Goal: Use online tool/utility: Use online tool/utility

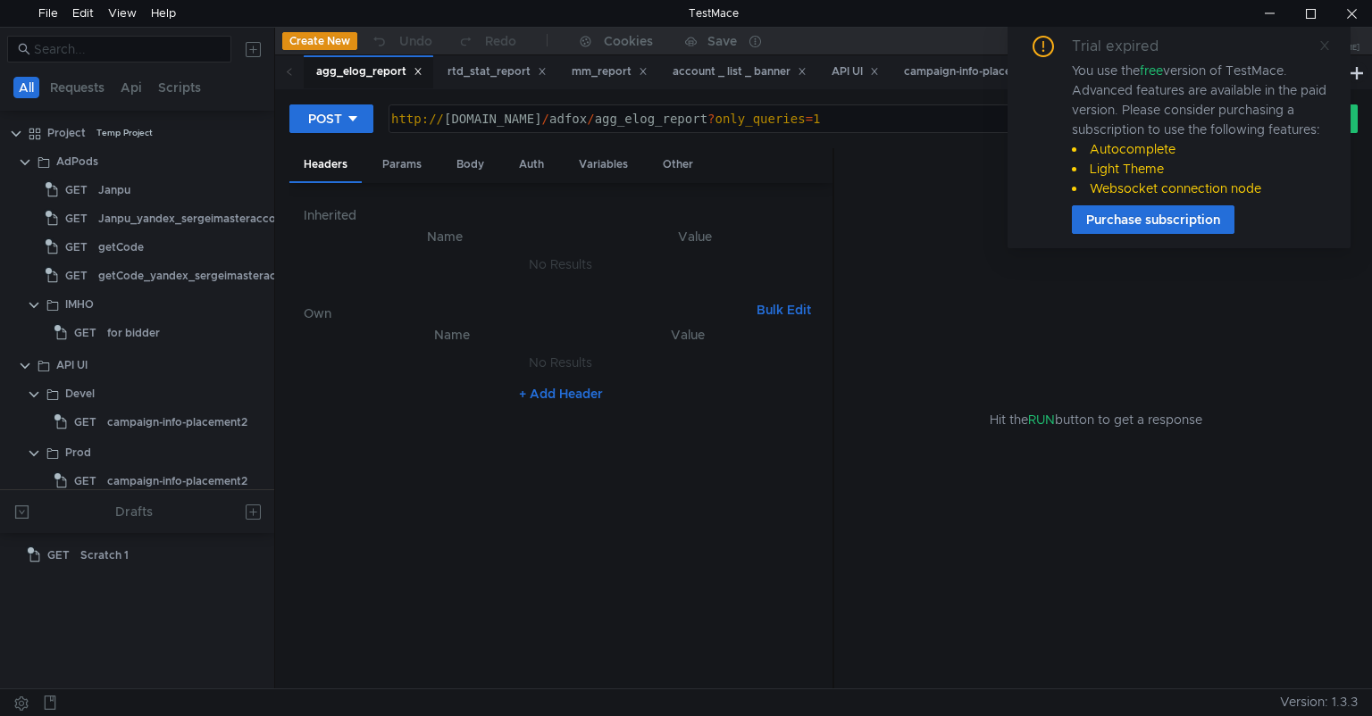
click at [1328, 46] on icon at bounding box center [1324, 45] width 13 height 13
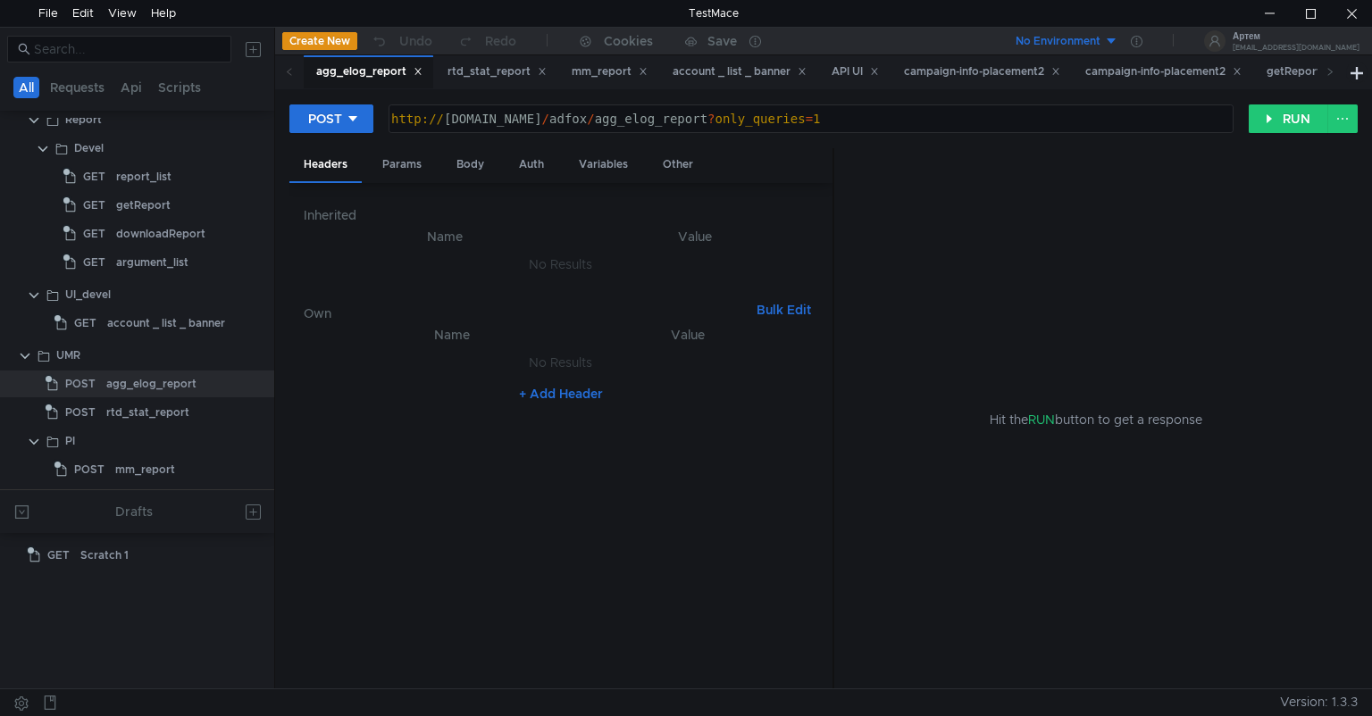
scroll to position [422, 0]
click at [130, 209] on div "getReport" at bounding box center [143, 205] width 54 height 27
click at [130, 207] on div "getReport" at bounding box center [143, 205] width 54 height 27
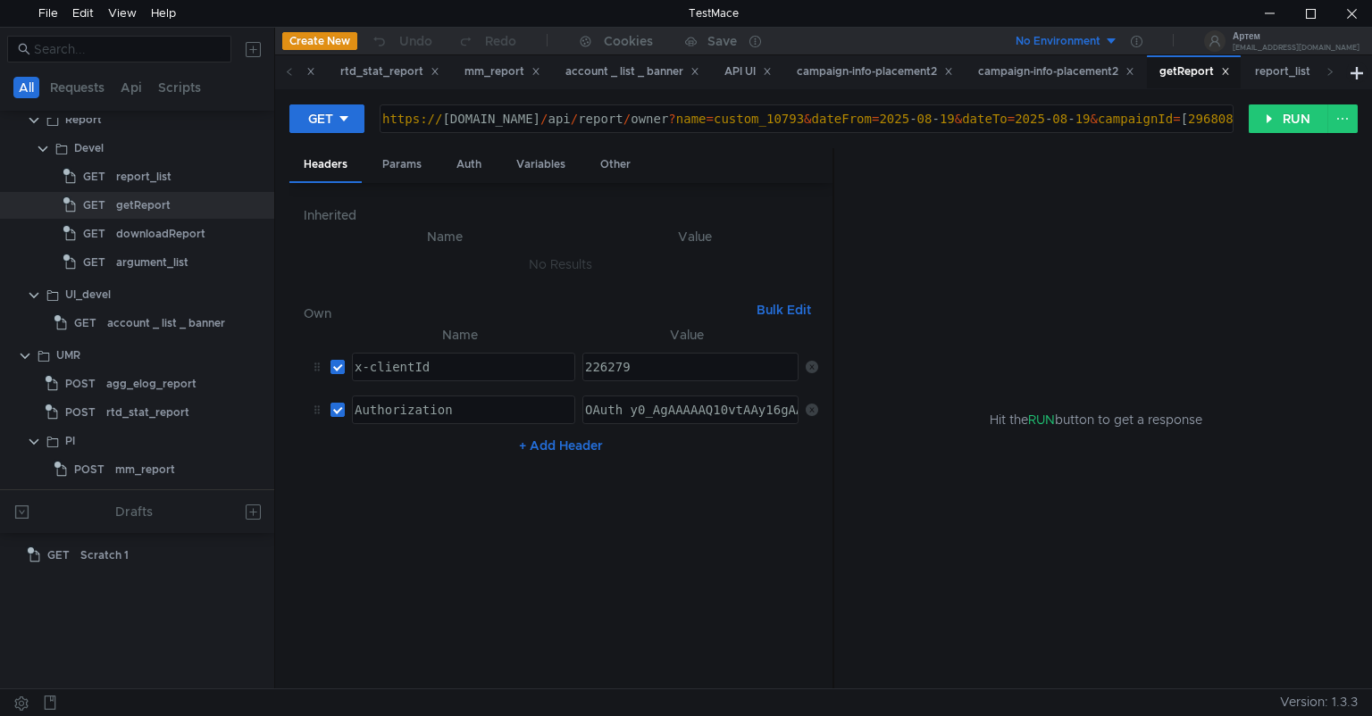
click at [606, 364] on div "226279" at bounding box center [688, 381] width 214 height 43
type textarea "277740"
click at [418, 164] on div "Params" at bounding box center [402, 164] width 68 height 33
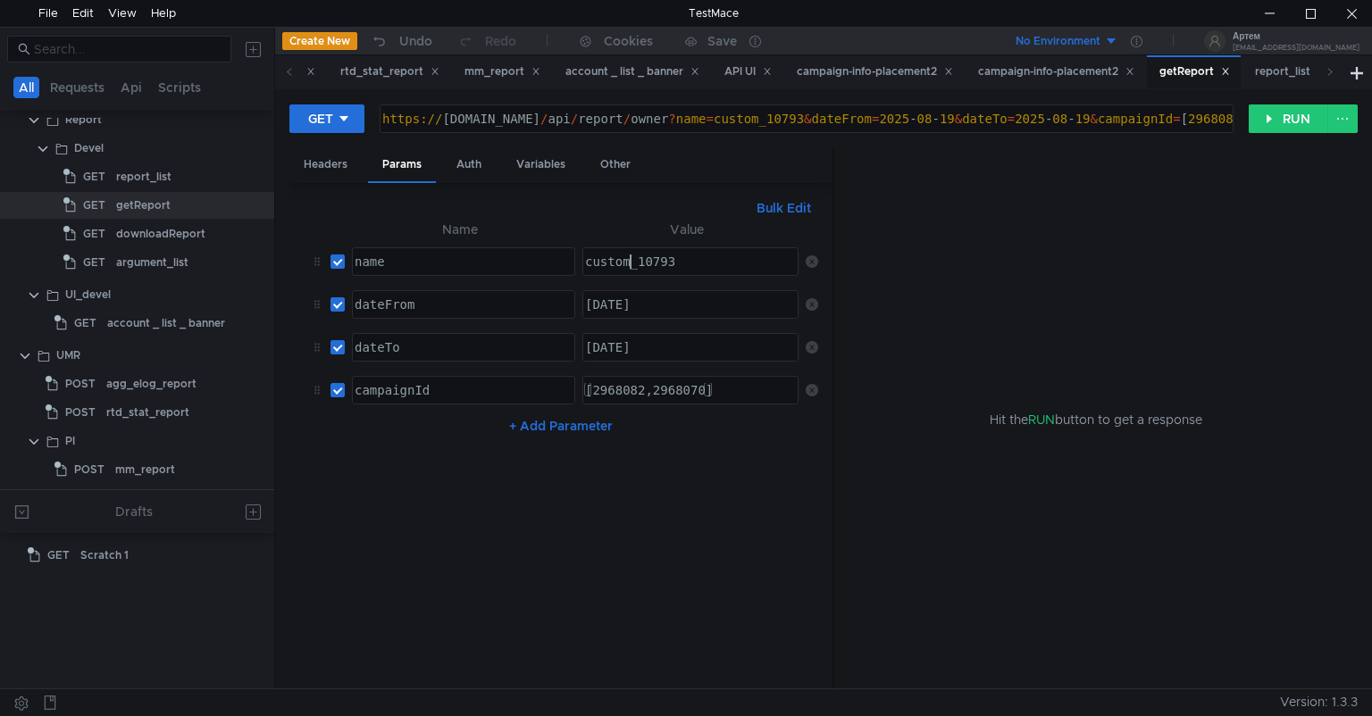
click at [629, 263] on div "custom_10793" at bounding box center [688, 276] width 214 height 43
paste textarea "header_bidding_daily_level_site"
type textarea "header_bidding_daily_level_site"
click at [665, 305] on div "2025-08-19" at bounding box center [688, 318] width 214 height 43
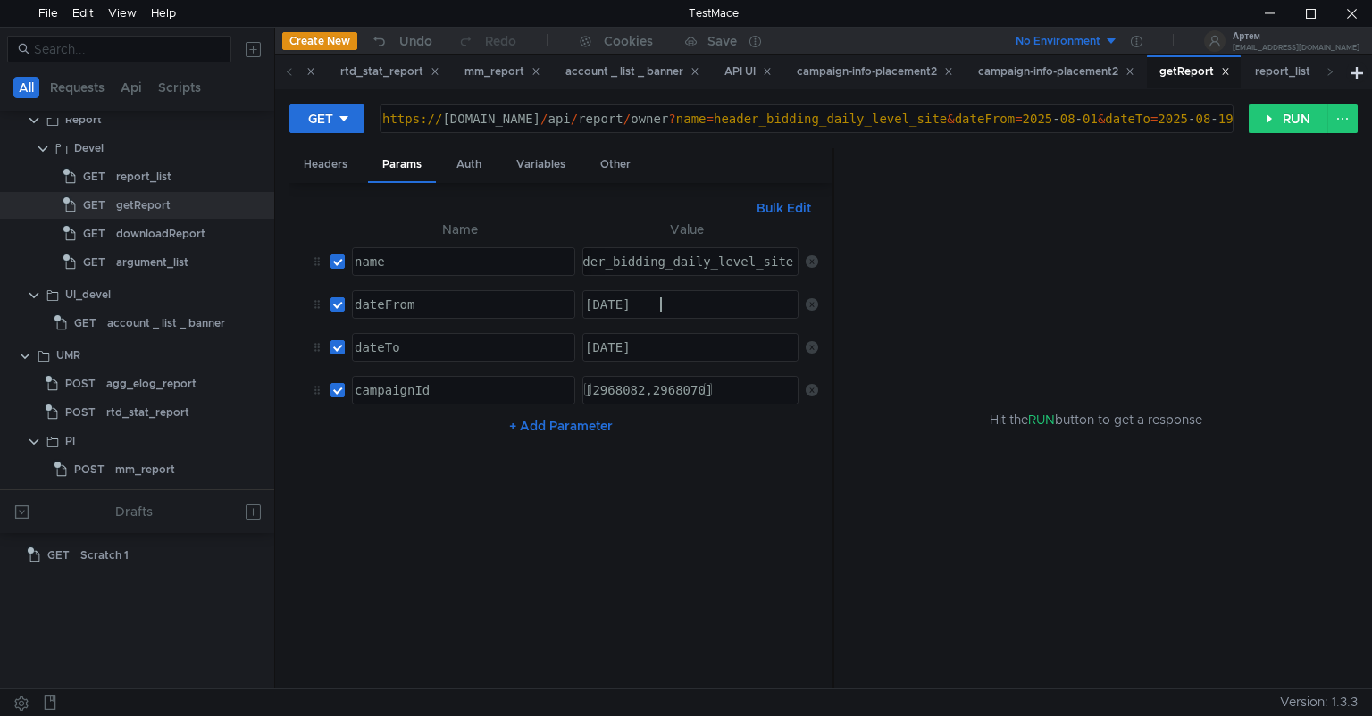
scroll to position [0, 4]
type textarea "2025-08-01"
click at [665, 348] on div "2025-08-19" at bounding box center [688, 361] width 214 height 43
type textarea "2025-08-01"
click at [146, 246] on div "downloadReport" at bounding box center [160, 234] width 89 height 27
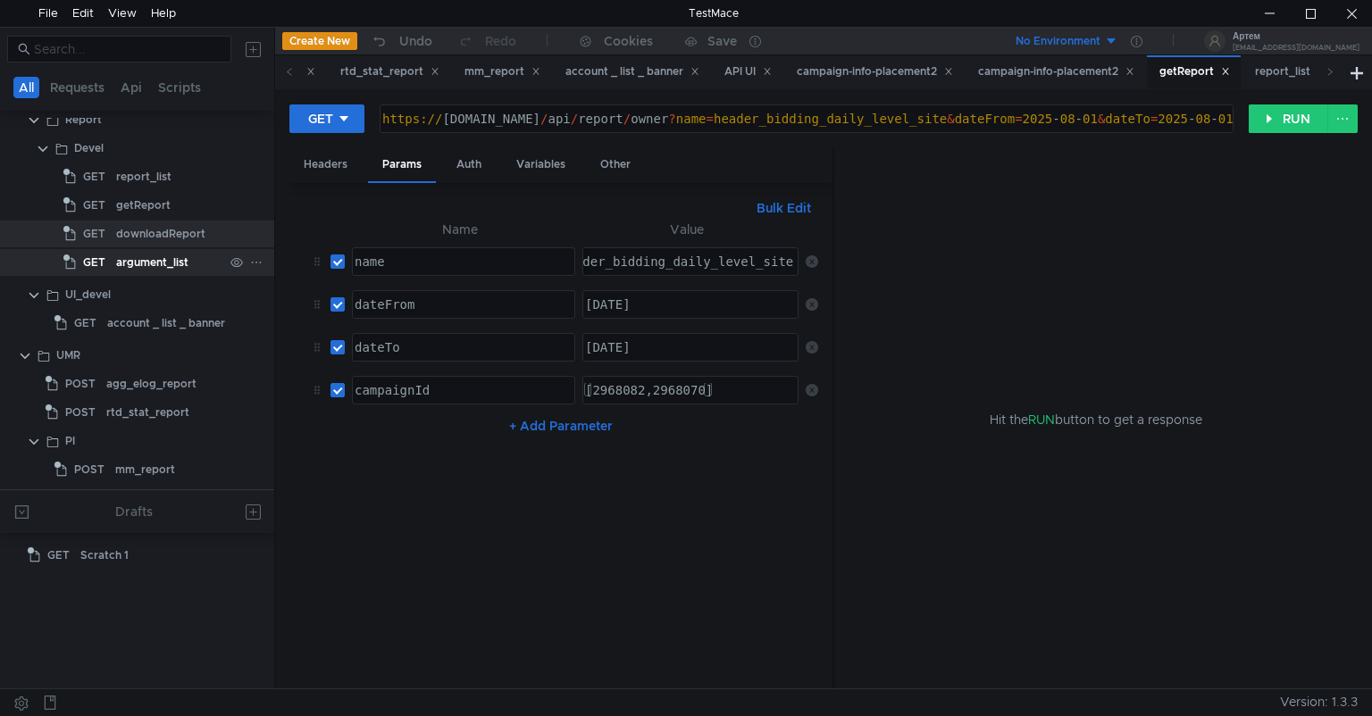
click at [137, 260] on div "argument_list" at bounding box center [152, 262] width 72 height 27
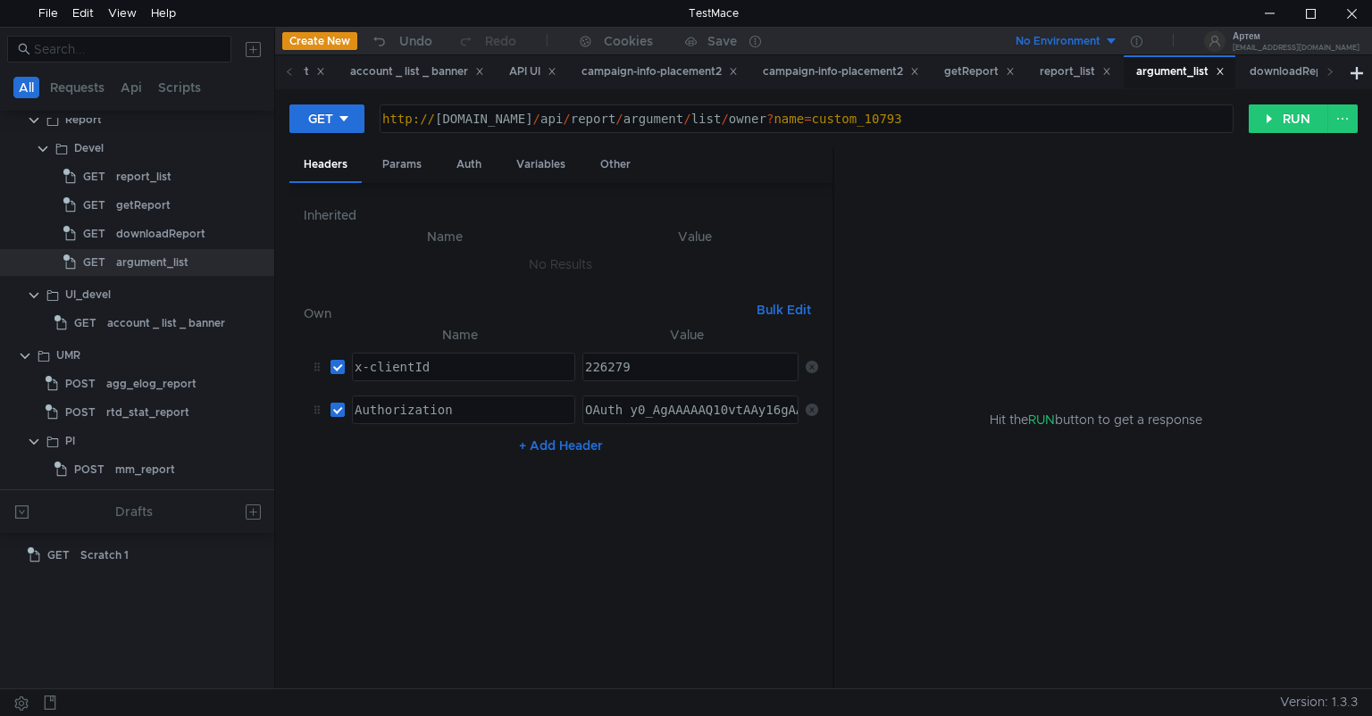
click at [606, 375] on div "226279" at bounding box center [688, 381] width 214 height 43
type textarea "277740"
click at [431, 180] on div "Params" at bounding box center [402, 164] width 68 height 33
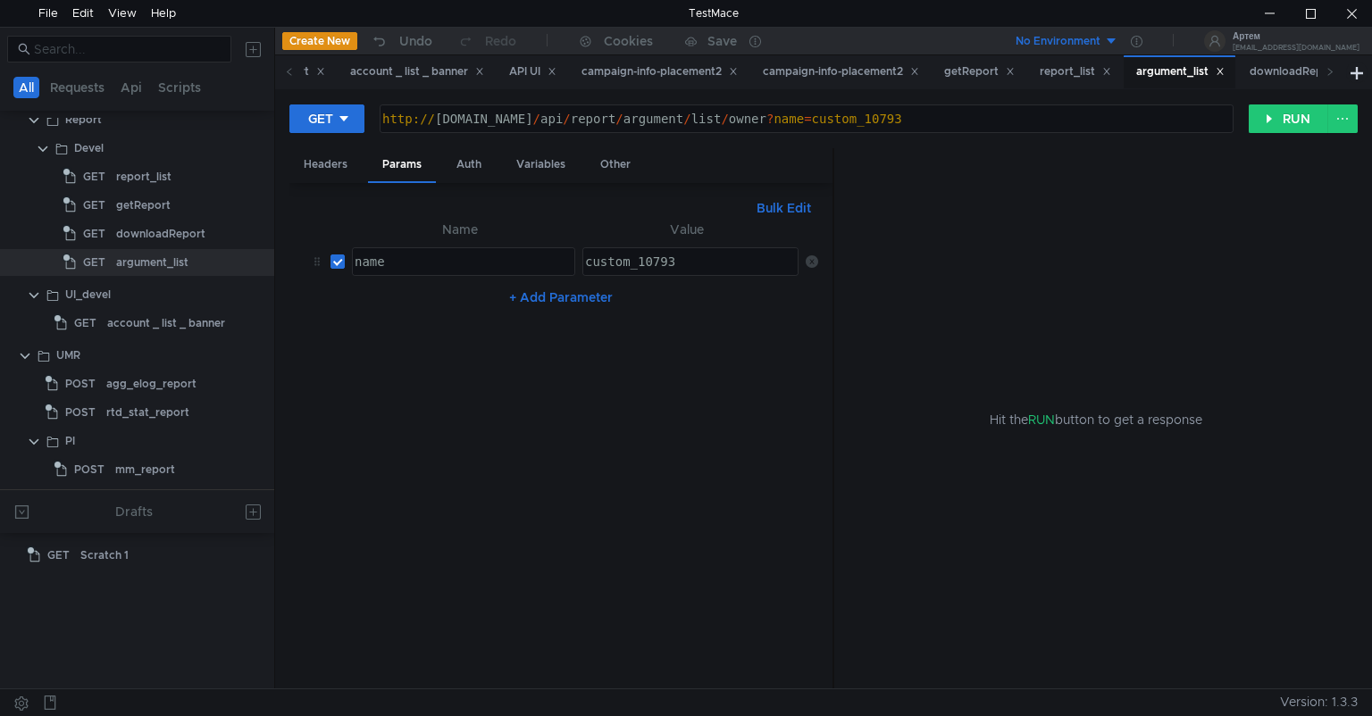
click at [656, 275] on td "custom_10793 הההההההההההההההההההההההההההההההההההההההההההההההההההההההההההההההההה…" at bounding box center [686, 261] width 222 height 43
click at [661, 255] on div "custom_10793" at bounding box center [688, 276] width 214 height 43
paste textarea "header_bidding_daily_level_site"
type textarea "header_bidding_daily_level_site"
click at [1278, 126] on button "RUN" at bounding box center [1288, 118] width 79 height 29
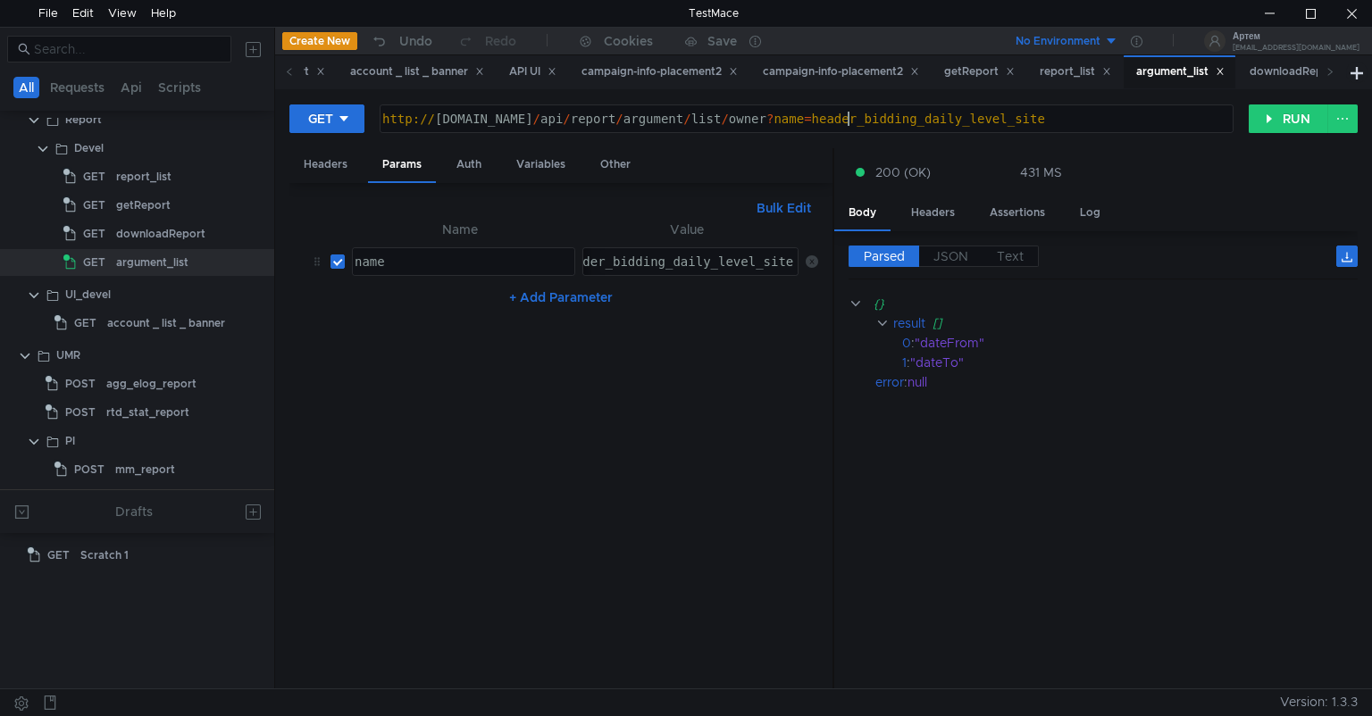
click at [847, 118] on div "http:// test.ui-dev.adfox.yandex.ru / api / report / argument / list / owner ? …" at bounding box center [805, 133] width 852 height 43
type textarea "http://test.ui-dev.adfox.yandex.ru/api/report/argument/list/site?name=header_bi…"
click at [1293, 118] on button "RUN" at bounding box center [1288, 118] width 79 height 29
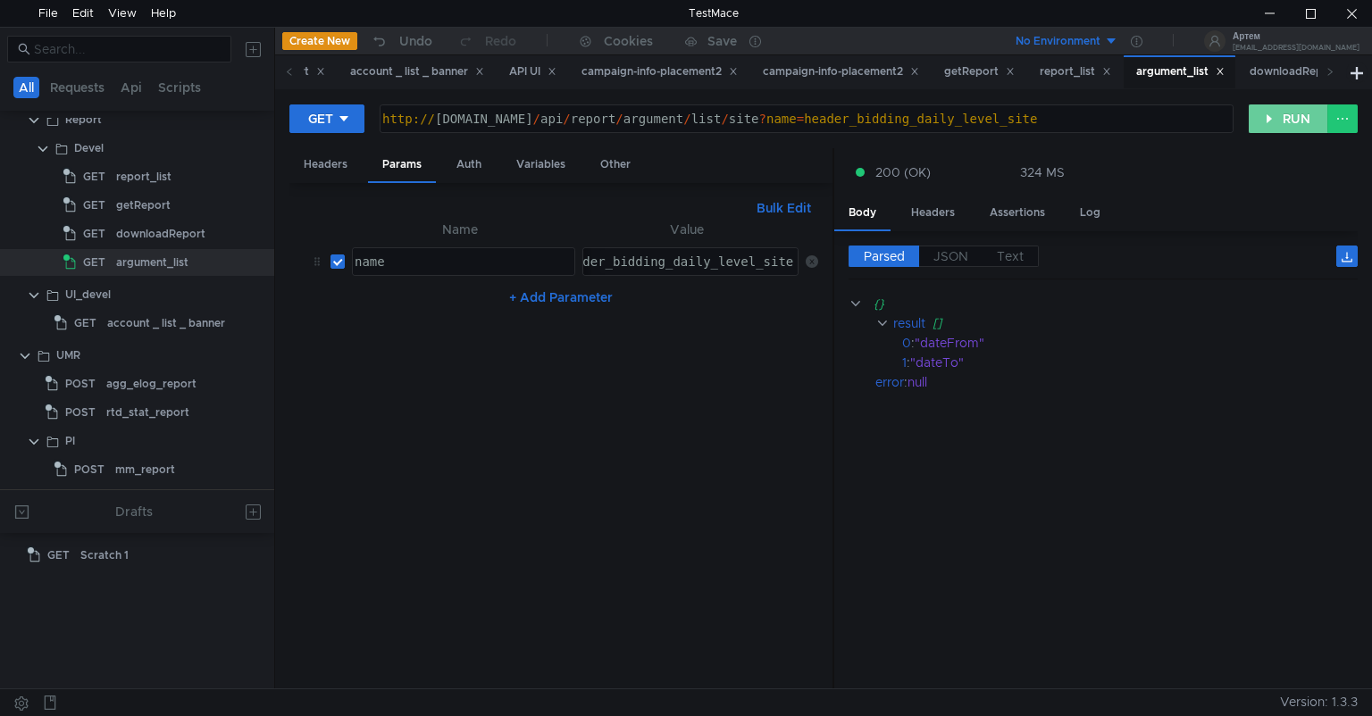
click at [1274, 118] on button "RUN" at bounding box center [1288, 118] width 79 height 29
click at [955, 258] on span "JSON" at bounding box center [950, 256] width 35 height 16
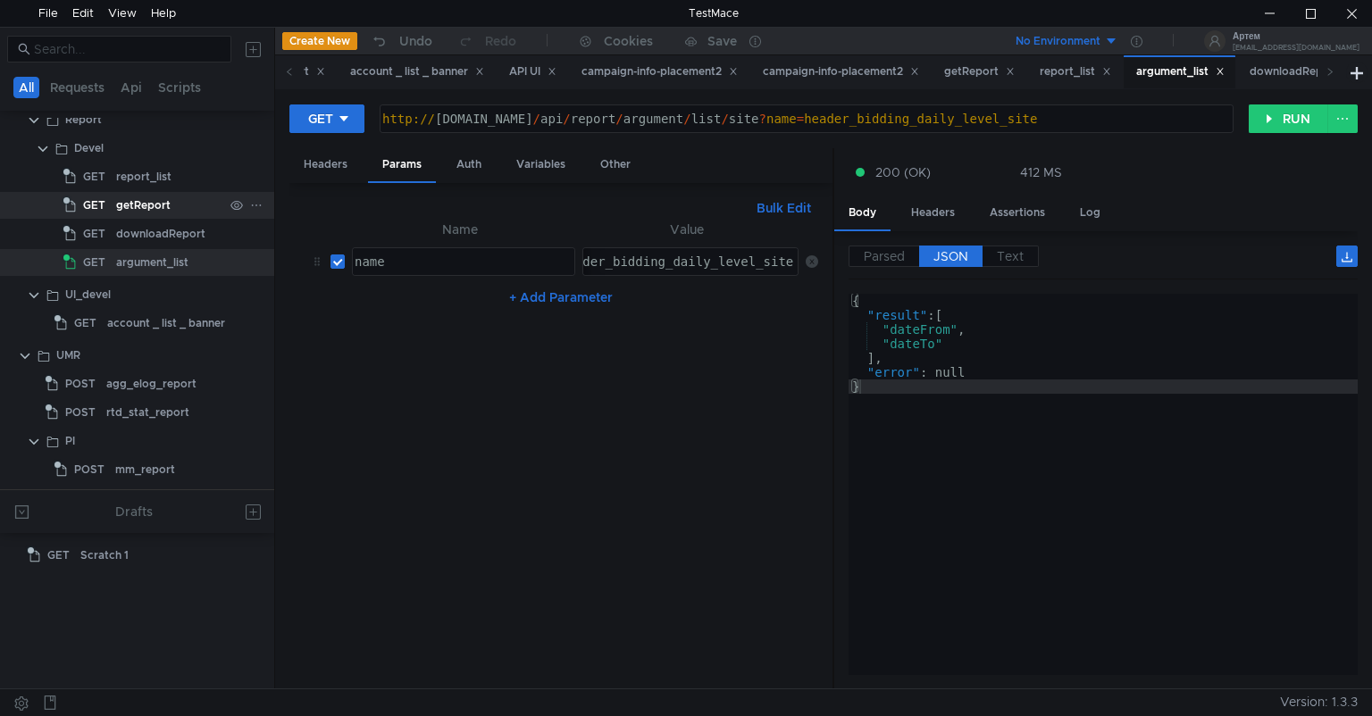
click at [149, 198] on div "getReport" at bounding box center [143, 205] width 54 height 27
click at [177, 197] on div "getReport" at bounding box center [169, 205] width 107 height 27
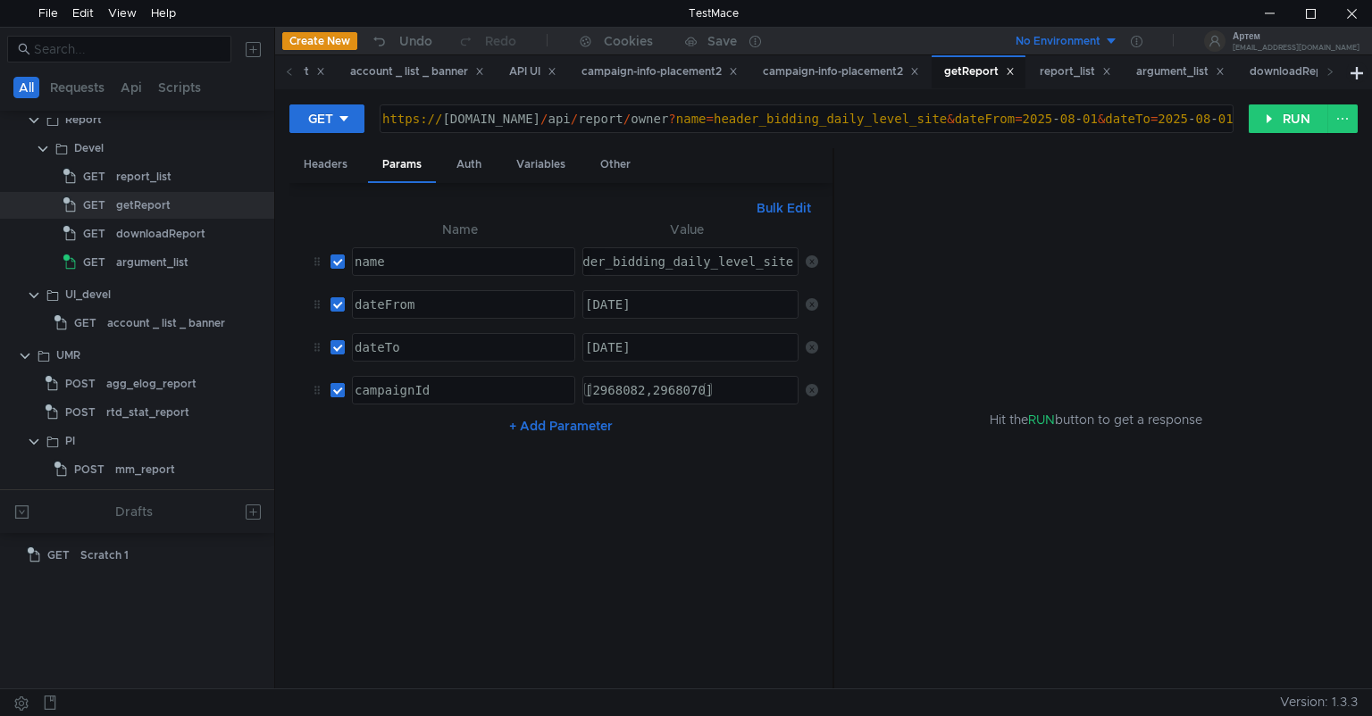
click at [339, 389] on input "checkbox" at bounding box center [337, 390] width 14 height 14
checkbox input "false"
click at [1292, 111] on button "RUN" at bounding box center [1288, 118] width 79 height 29
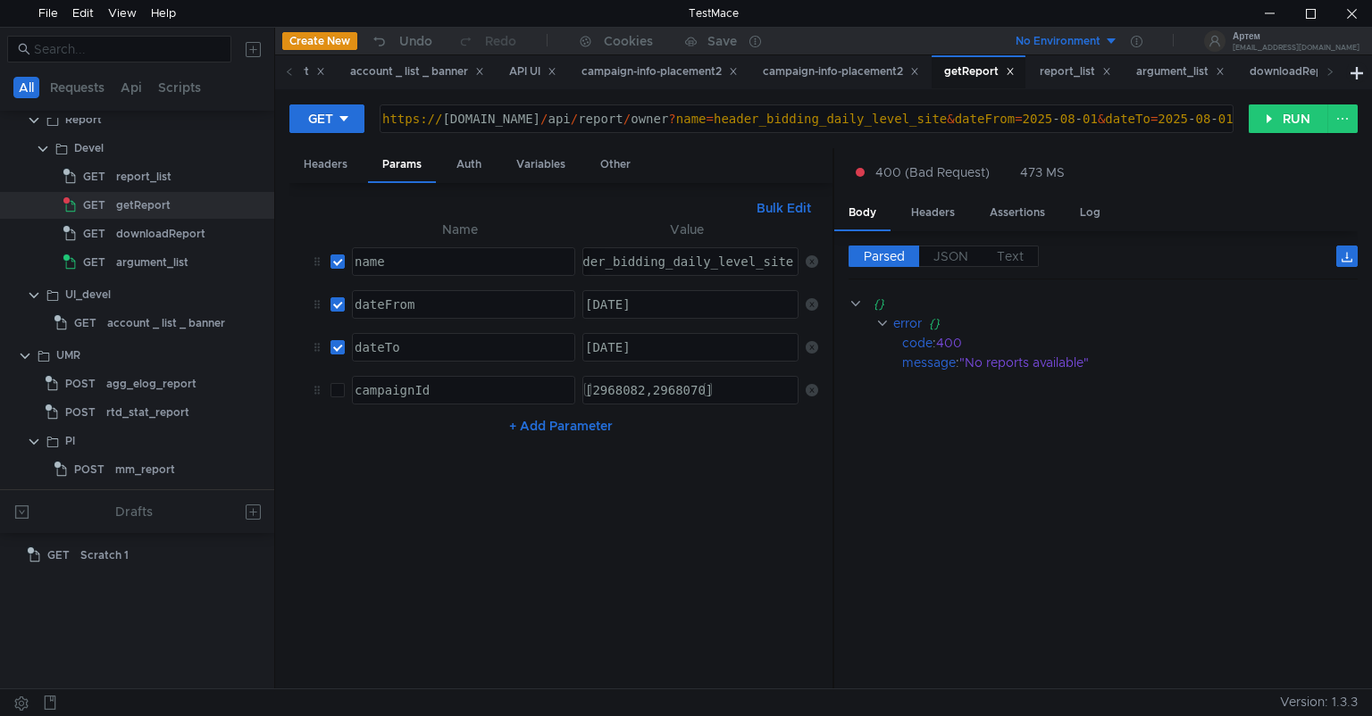
click at [765, 116] on div "https:// test.ui-dev.adfox.yandex.ru / api / report / owner ? name = header_bid…" at bounding box center [859, 133] width 960 height 43
type textarea "https://test.ui-dev.adfox.yandex.ru/api/report/site?name=header_bidding_daily_l…"
click at [1274, 121] on button "RUN" at bounding box center [1288, 118] width 79 height 29
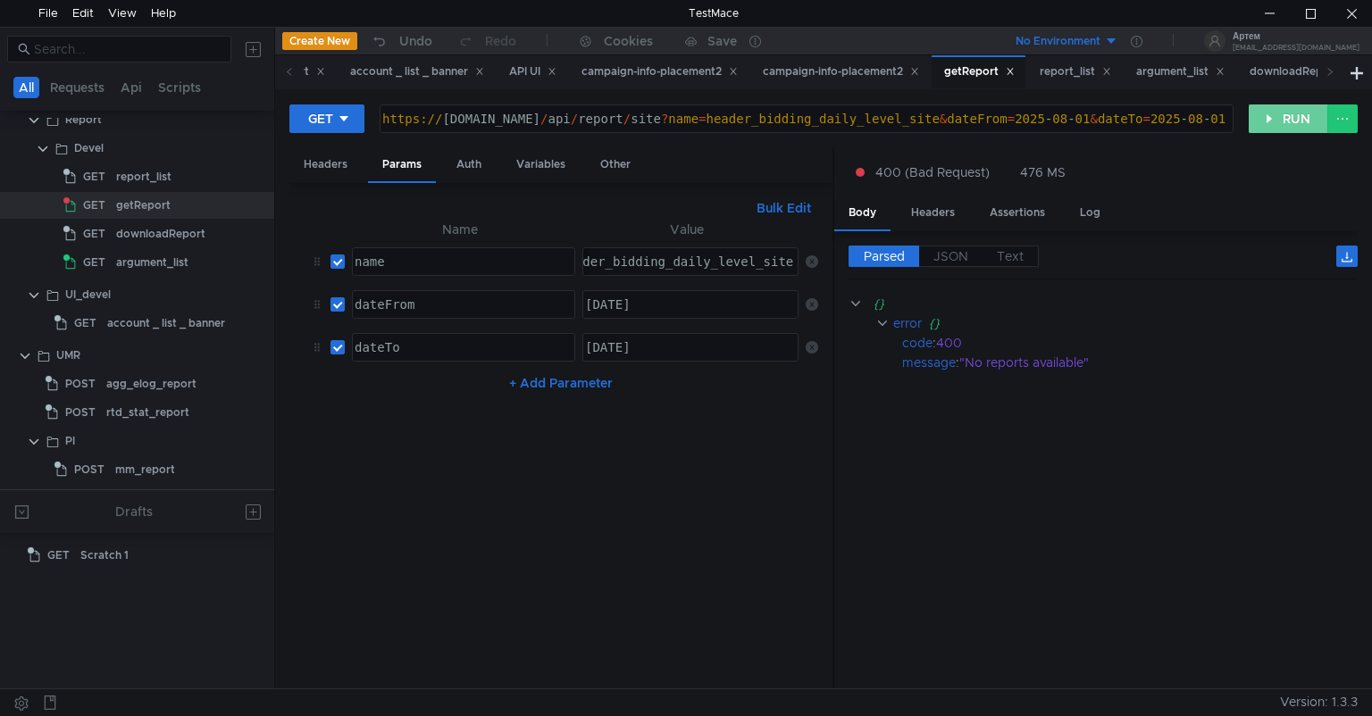
click at [1274, 115] on button "RUN" at bounding box center [1288, 118] width 79 height 29
click at [652, 257] on div "header_bidding_daily_level_site" at bounding box center [675, 276] width 239 height 43
click at [614, 262] on div "header_bidding_daily_level_site" at bounding box center [675, 276] width 239 height 43
click at [1287, 117] on button "RUN" at bounding box center [1288, 118] width 79 height 29
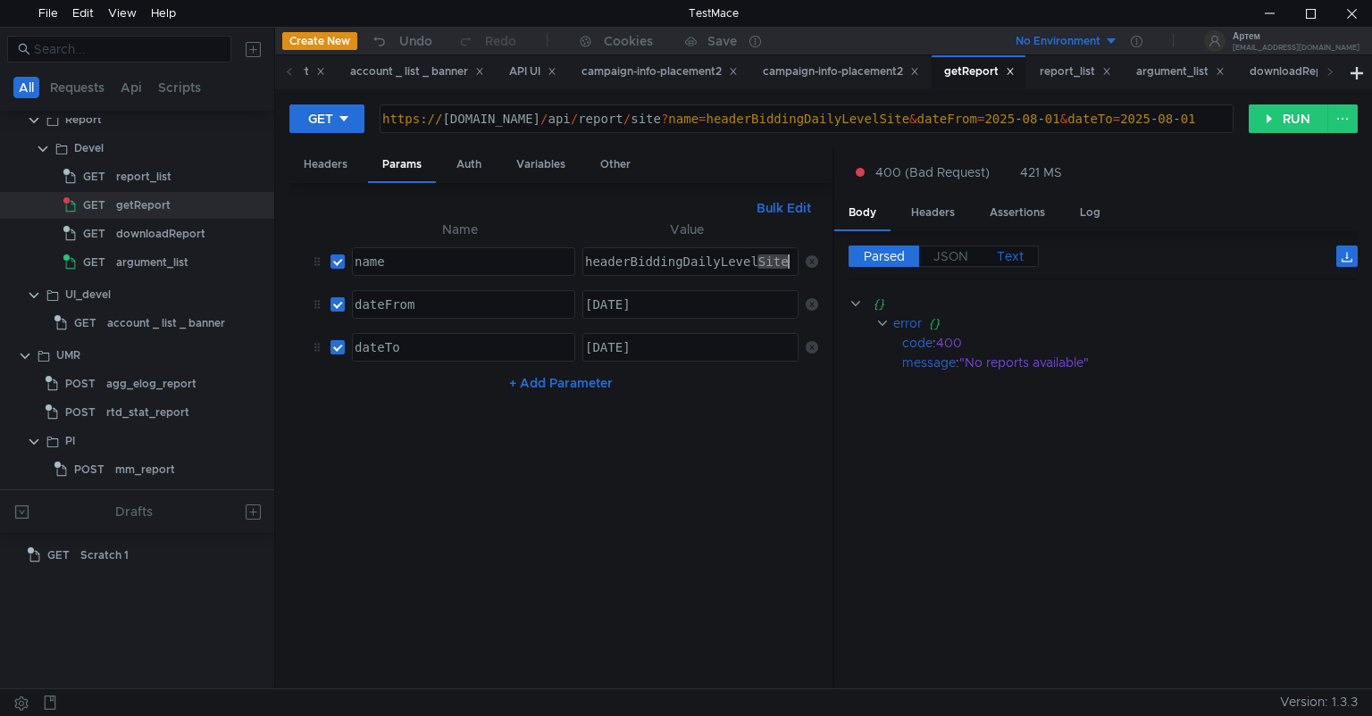
drag, startPoint x: 759, startPoint y: 255, endPoint x: 1038, endPoint y: 261, distance: 278.7
click at [1038, 261] on as-split "Headers Params Auth Variables Other Bulk Edit XXXXXXXXXXXXXXXXXXXXXXXXXXXXXXXXX…" at bounding box center [823, 419] width 1068 height 542
type textarea "headerBiddingDaily"
click at [1301, 115] on button "RUN" at bounding box center [1288, 118] width 79 height 29
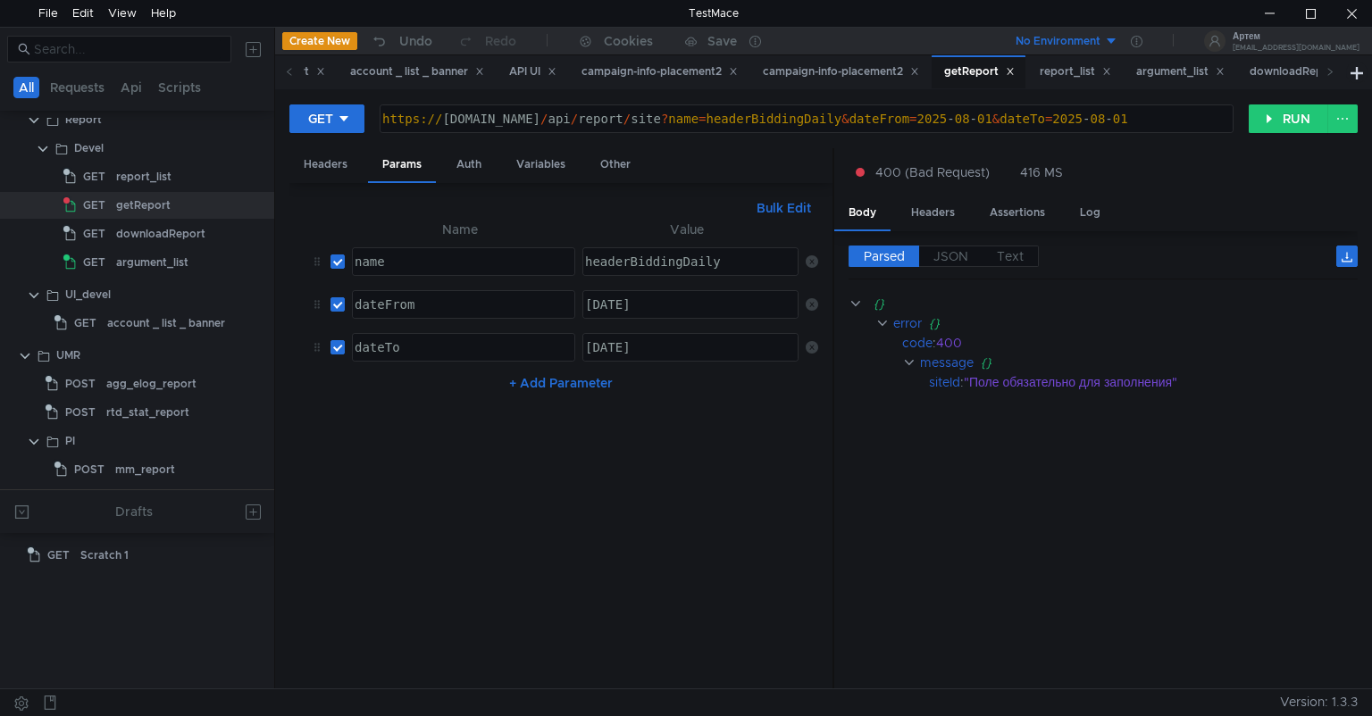
click at [680, 257] on div "headerBiddingDaily" at bounding box center [688, 276] width 214 height 43
click at [159, 258] on div "argument_list" at bounding box center [152, 262] width 72 height 27
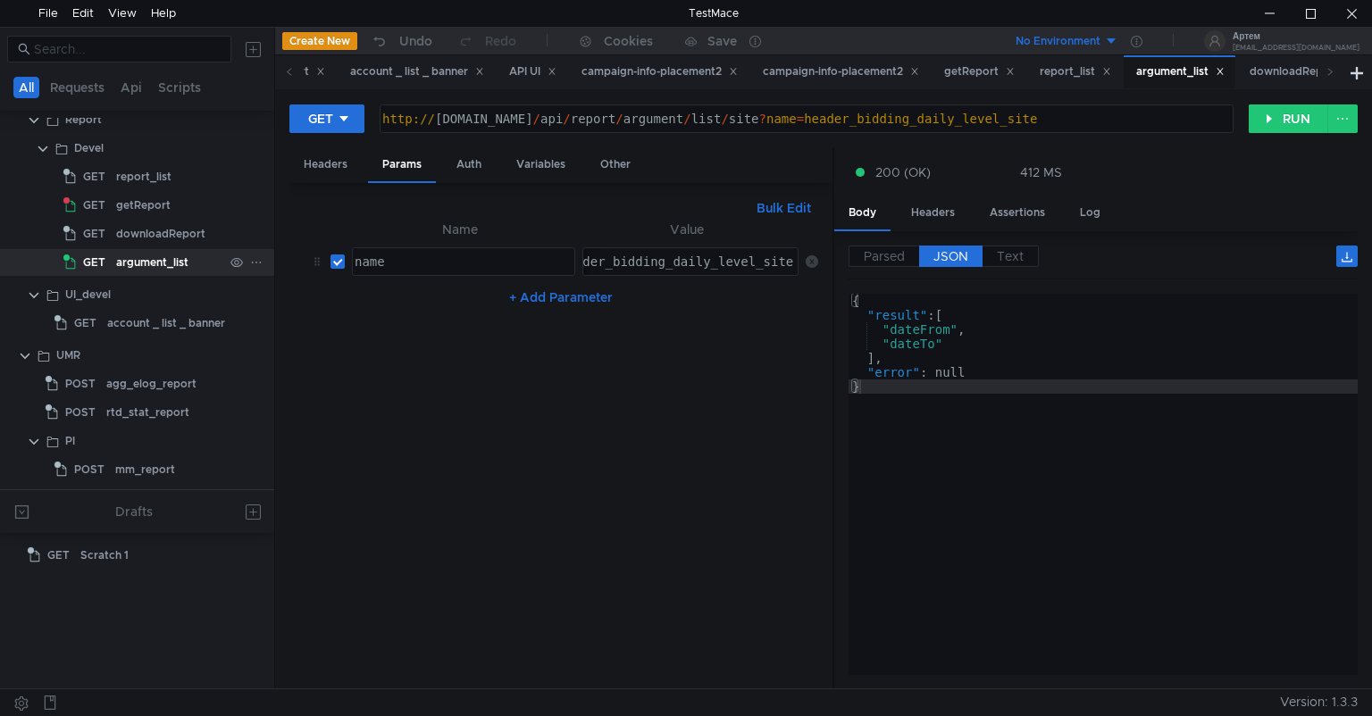
click at [159, 258] on div "argument_list" at bounding box center [152, 262] width 72 height 27
click at [685, 267] on div "header_bidding_daily_level_site" at bounding box center [675, 276] width 239 height 43
paste textarea "BiddingDaily"
type textarea "headerBiddingDaily"
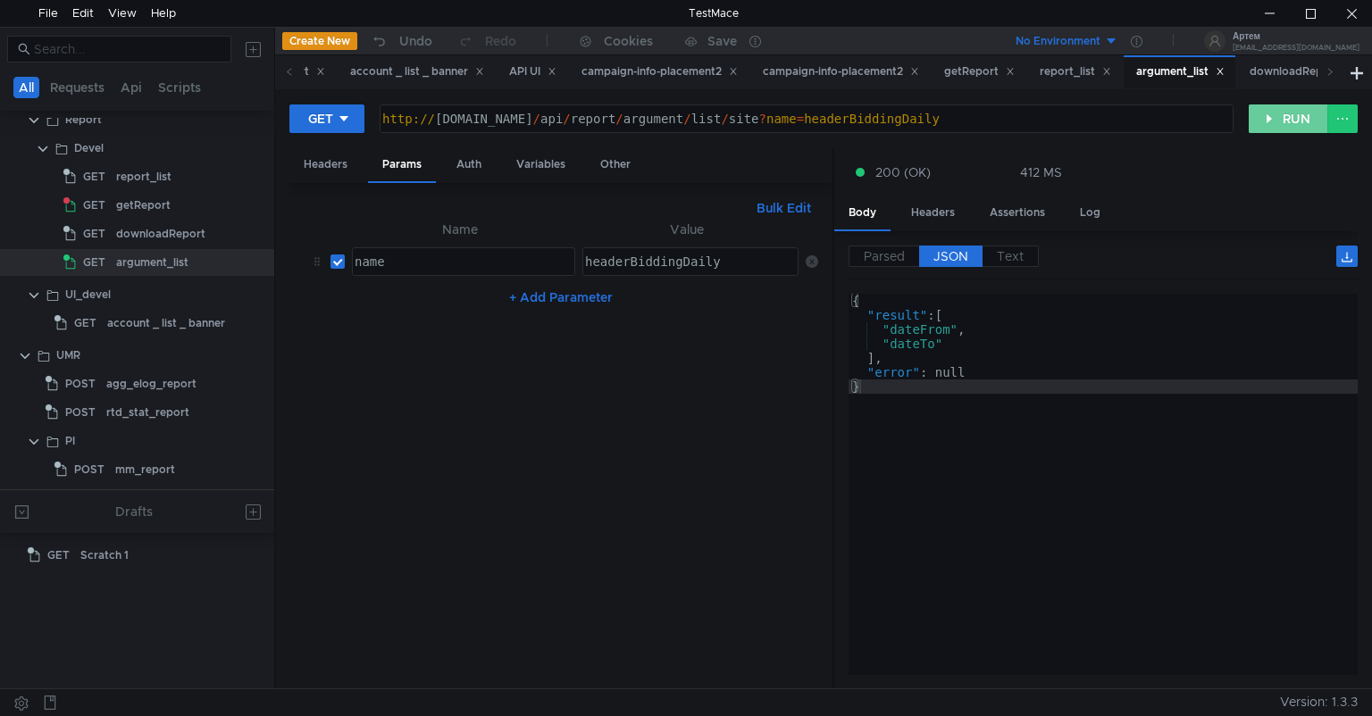
click at [1284, 121] on button "RUN" at bounding box center [1288, 118] width 79 height 29
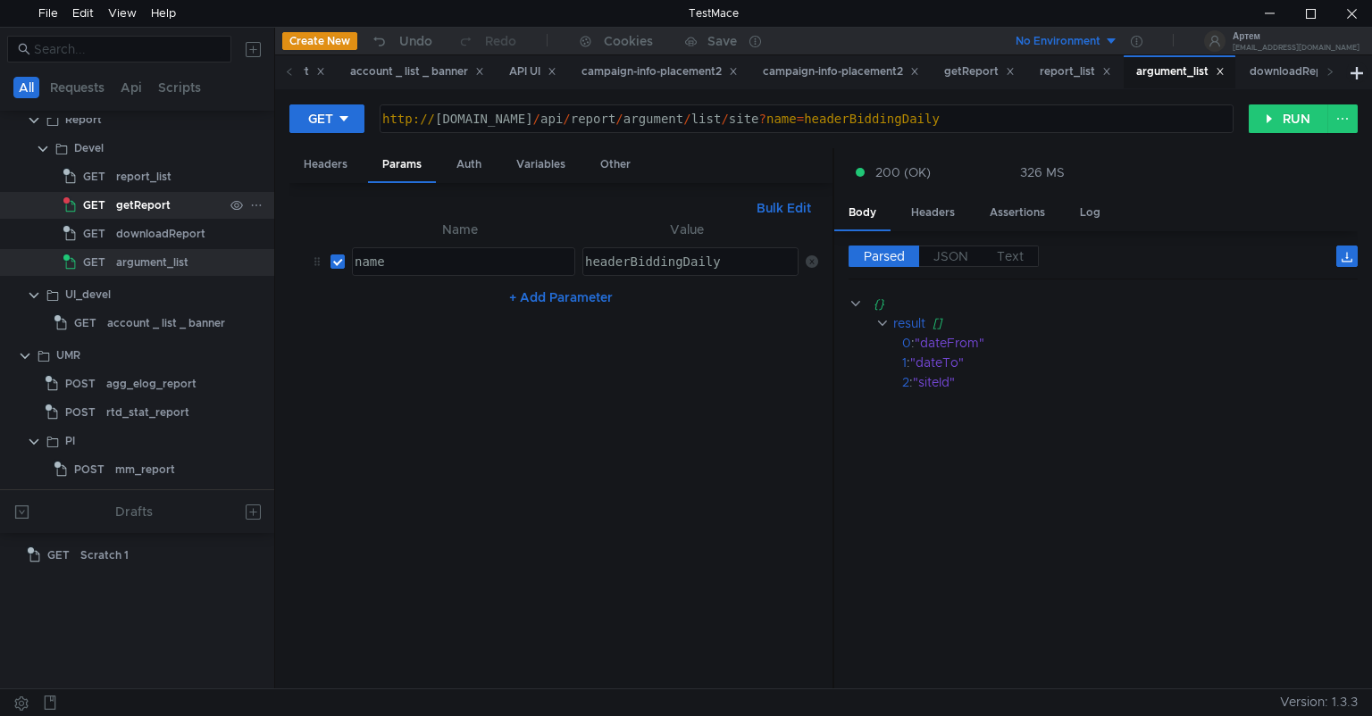
click at [156, 205] on div "getReport" at bounding box center [143, 205] width 54 height 27
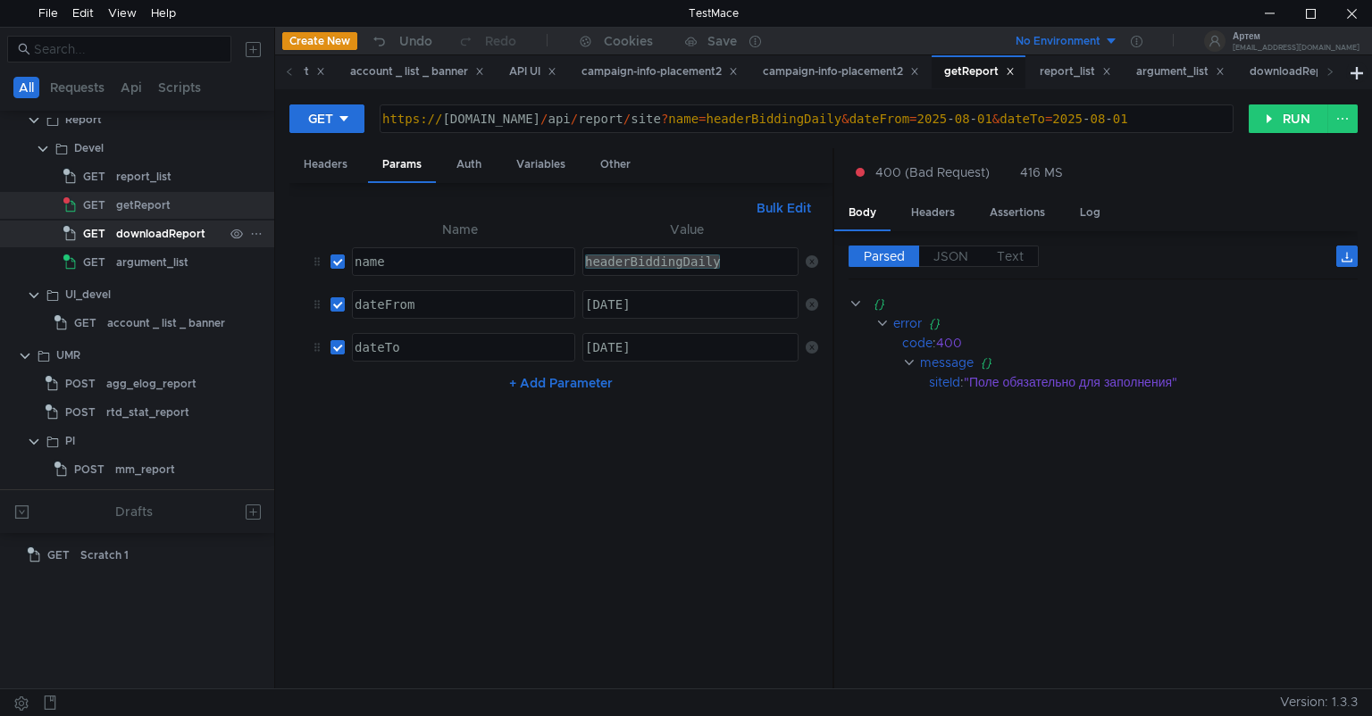
click at [153, 243] on div "downloadReport" at bounding box center [160, 234] width 89 height 27
click at [147, 268] on div "argument_list" at bounding box center [152, 262] width 72 height 27
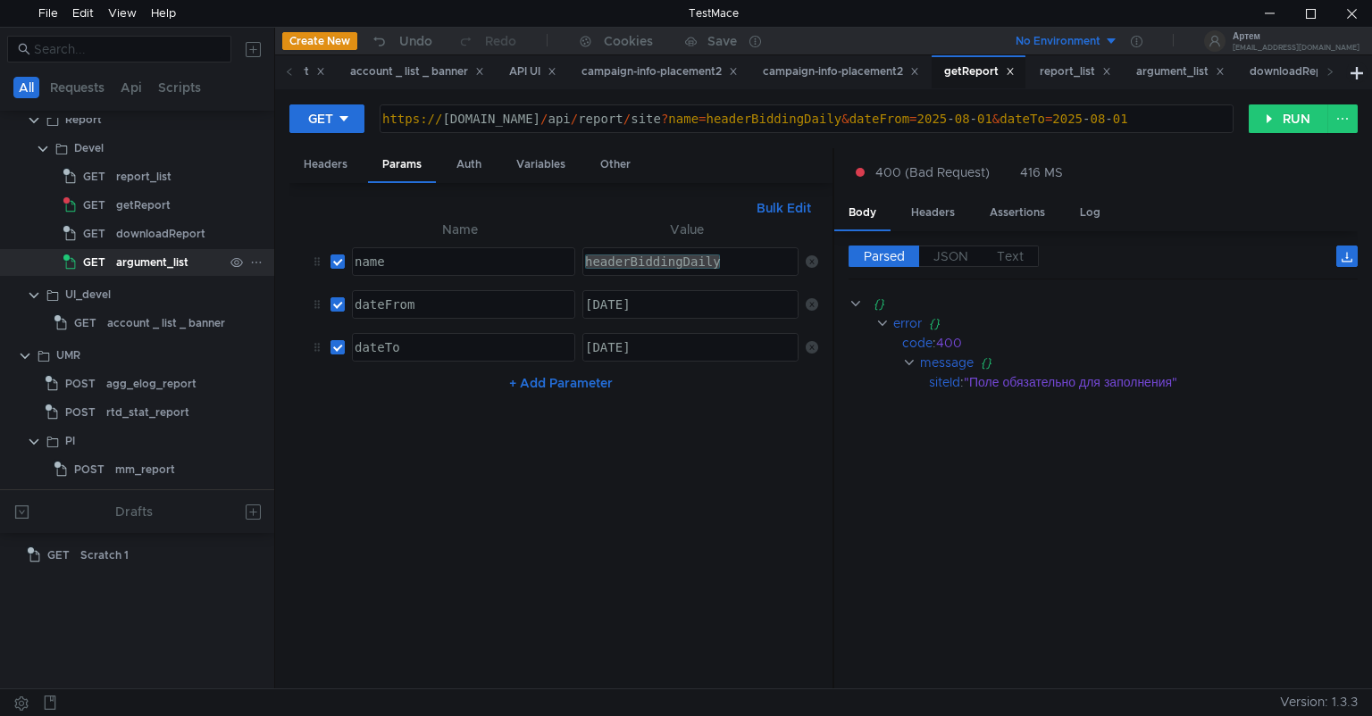
click at [147, 268] on div "argument_list" at bounding box center [152, 262] width 72 height 27
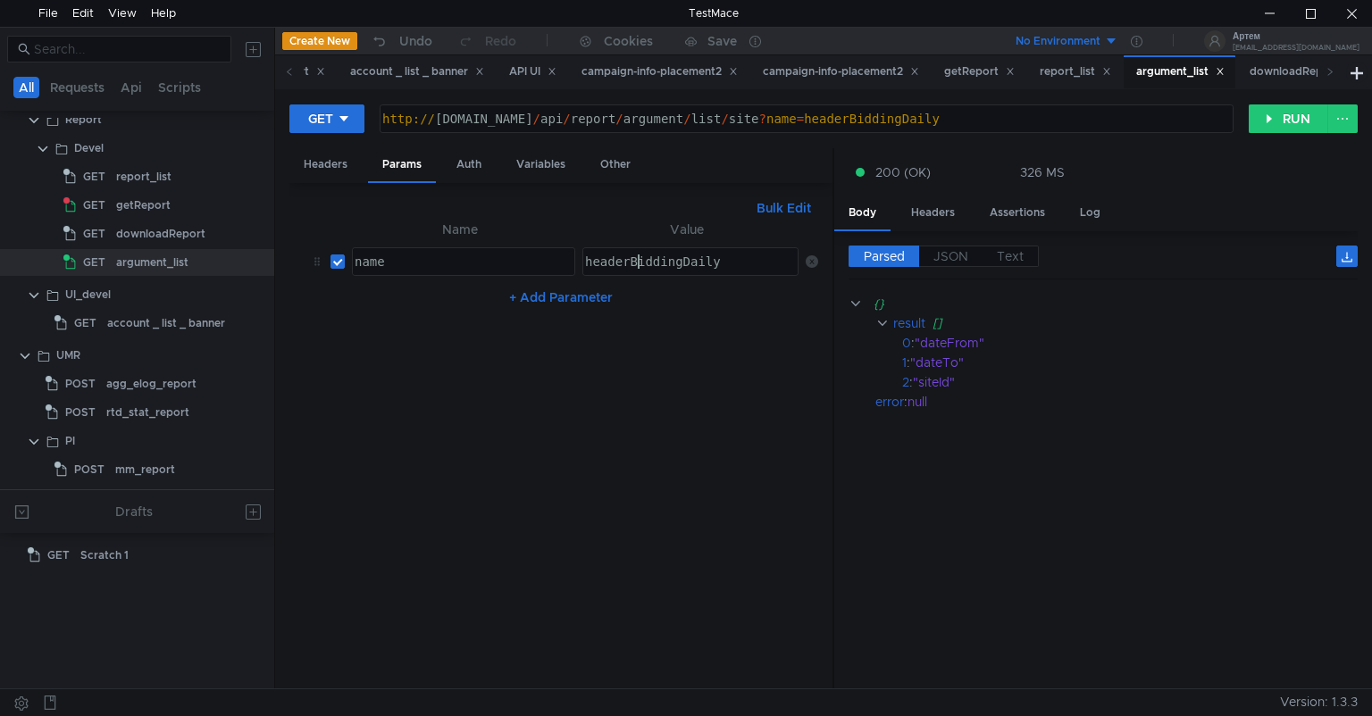
click at [637, 261] on div "headerBiddingDaily" at bounding box center [688, 276] width 214 height 43
type textarea "header_bidding_daily"
click at [1268, 118] on button "RUN" at bounding box center [1288, 118] width 79 height 29
click at [142, 198] on div "getReport" at bounding box center [143, 205] width 54 height 27
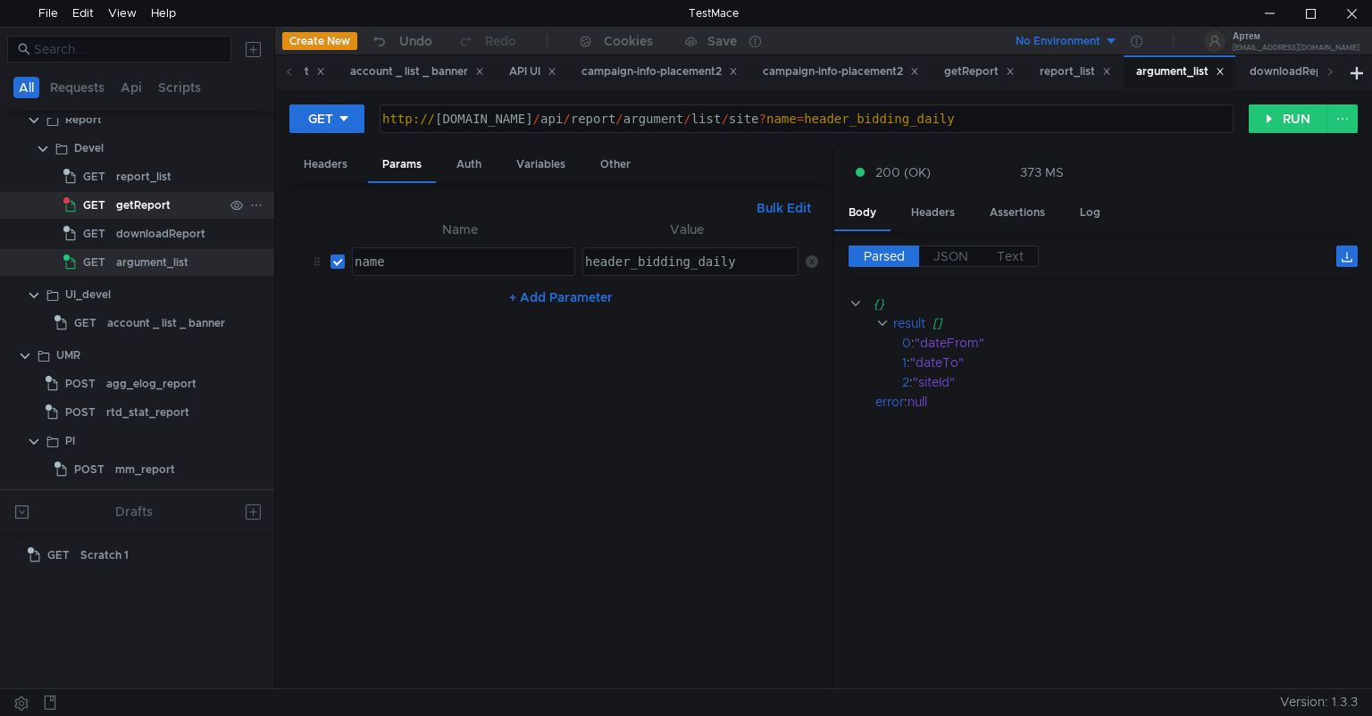
click at [142, 198] on div "getReport" at bounding box center [143, 205] width 54 height 27
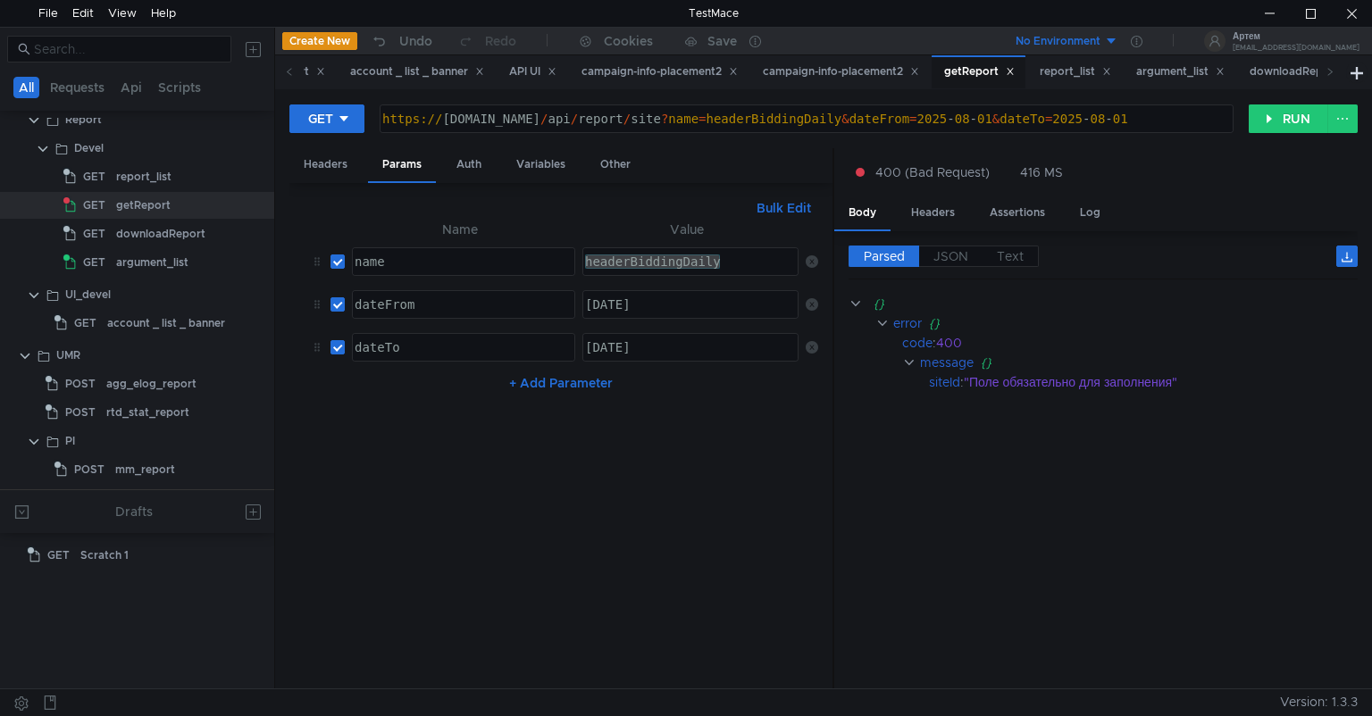
click at [550, 375] on button "+ Add Parameter" at bounding box center [561, 382] width 118 height 21
click at [393, 396] on div at bounding box center [462, 404] width 222 height 43
click at [947, 381] on div "siteId" at bounding box center [944, 382] width 31 height 20
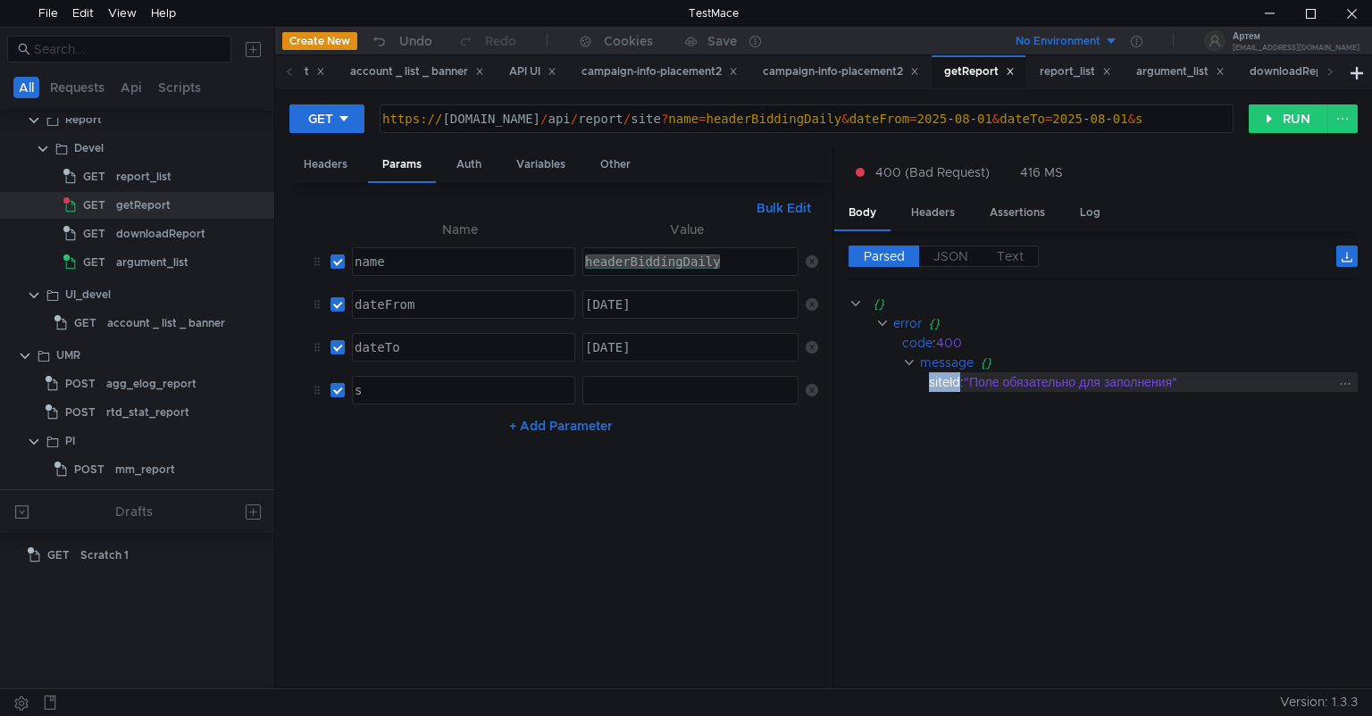
click at [947, 381] on div "siteId" at bounding box center [944, 382] width 31 height 20
copy div "siteId"
click at [425, 389] on div "s" at bounding box center [462, 404] width 222 height 43
paste textarea "iteId"
type textarea "siteId"
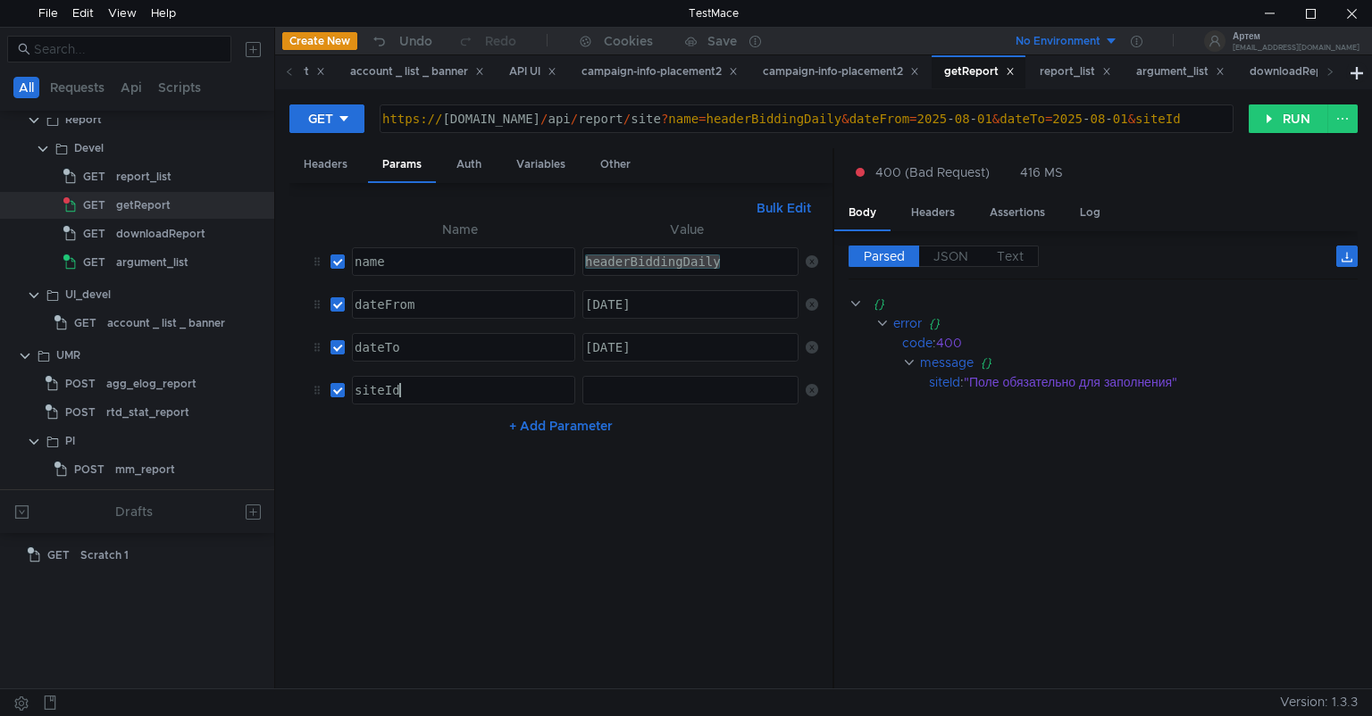
click at [667, 392] on div at bounding box center [688, 404] width 214 height 43
paste textarea "53135"
paste textarea "53154"
click at [1286, 110] on button "RUN" at bounding box center [1288, 118] width 79 height 29
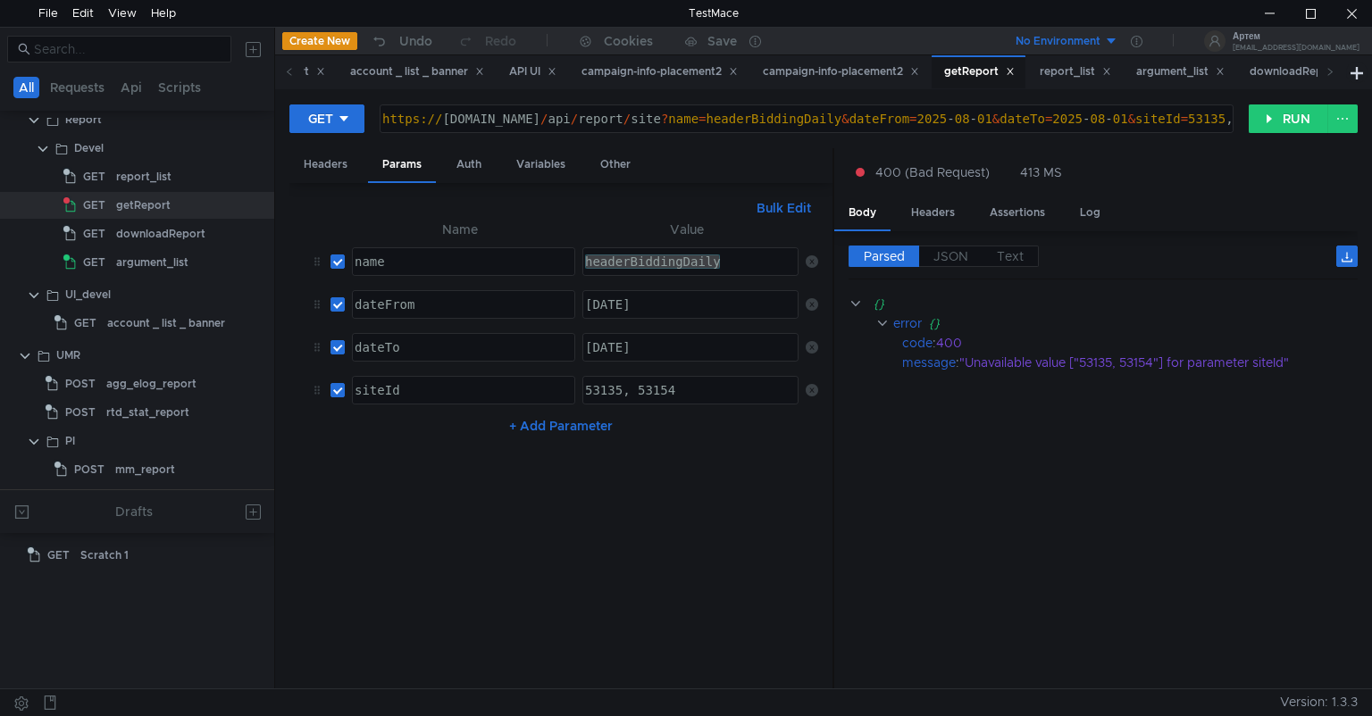
click at [583, 389] on div "53135, 53154" at bounding box center [688, 404] width 214 height 43
type textarea "[53135, 53154]"
click at [1254, 120] on button "RUN" at bounding box center [1288, 118] width 79 height 29
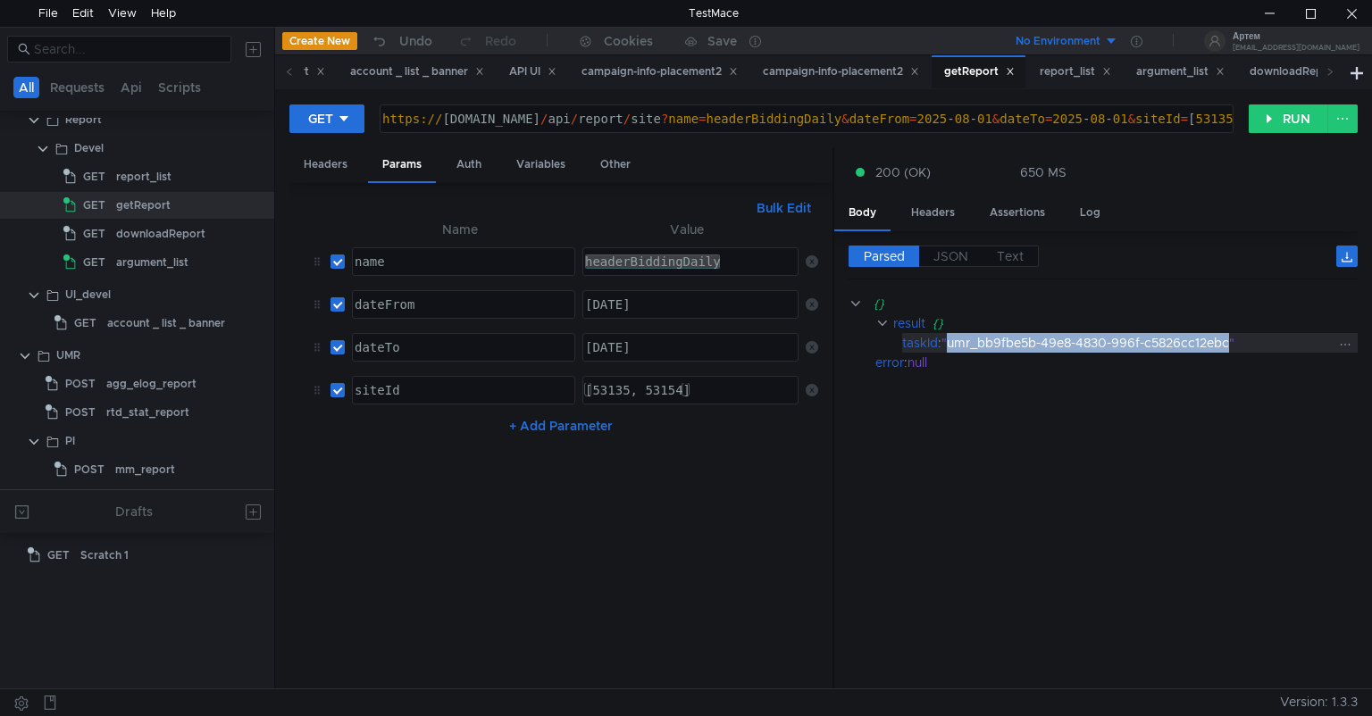
drag, startPoint x: 949, startPoint y: 340, endPoint x: 1229, endPoint y: 347, distance: 280.5
click at [1229, 347] on div ""umr_bb9fbe5b-49e8-4830-996f-c5826cc12ebc"" at bounding box center [1138, 343] width 394 height 20
copy div "umr_bb9fbe5b-49e8-4830-996f-c5826cc12ebc"
click at [146, 228] on div "downloadReport" at bounding box center [160, 234] width 89 height 27
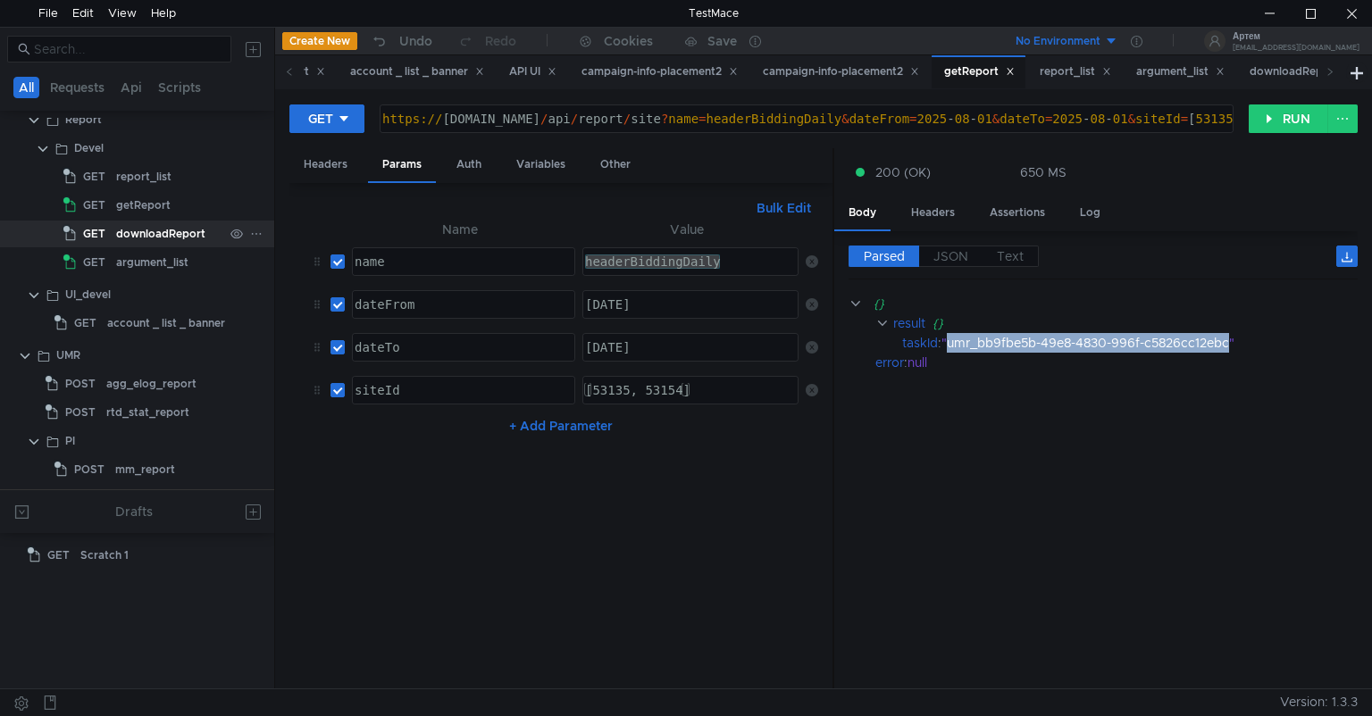
click at [146, 228] on div "downloadReport" at bounding box center [160, 234] width 89 height 27
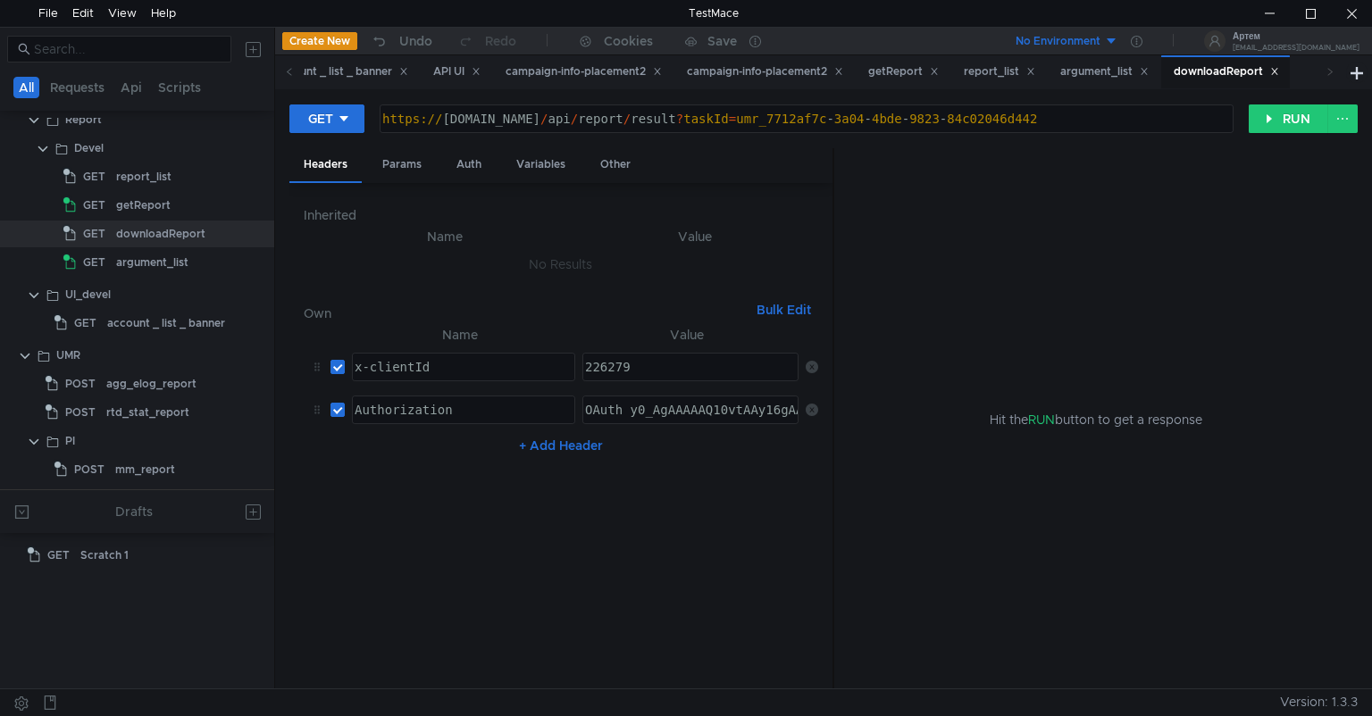
click at [599, 360] on div "226279" at bounding box center [688, 381] width 214 height 43
type textarea "277740"
click at [405, 166] on div "Params" at bounding box center [402, 164] width 68 height 33
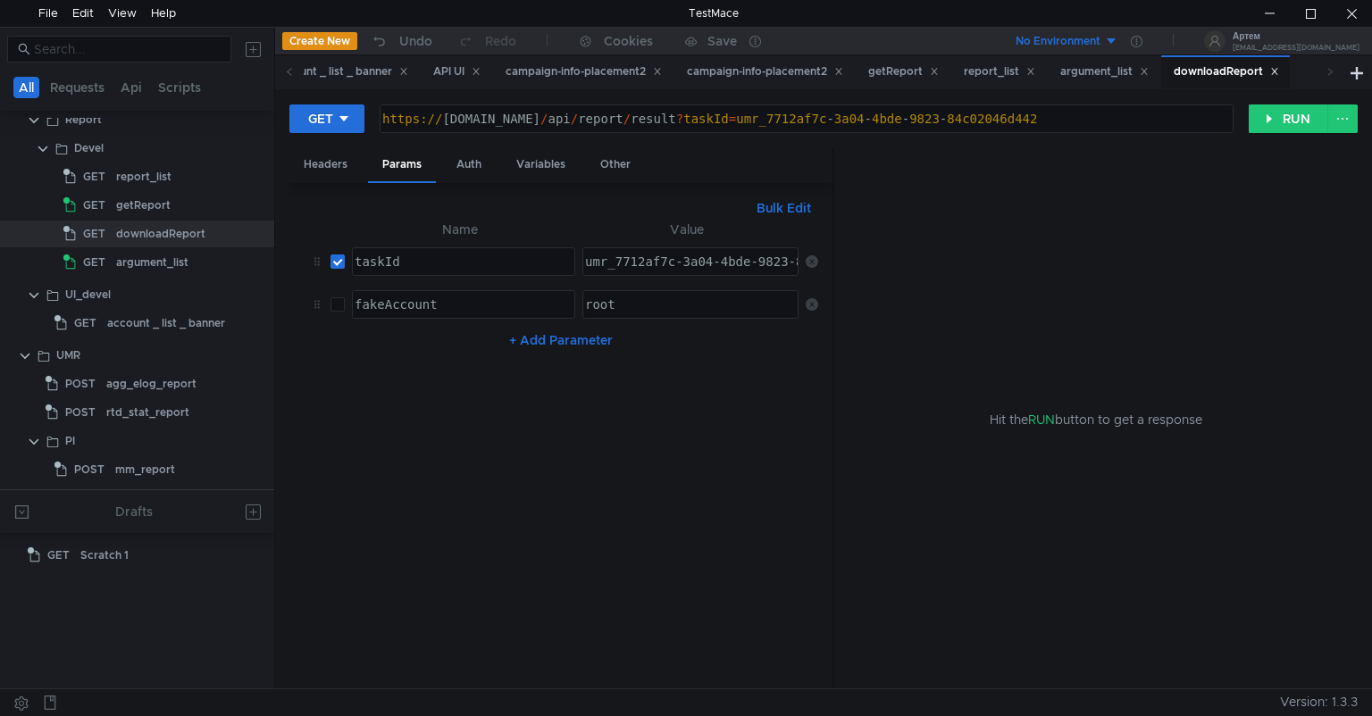
click at [690, 271] on div "umr_7712af7c-3a04-4bde-9823-84c02046d442" at bounding box center [734, 276] width 307 height 43
paste textarea "bb9fbe5b-49e8-4830-996f-c5826cc12ebc"
type textarea "umr_bb9fbe5b-49e8-4830-996f-c5826cc12ebc"
click at [1289, 115] on button "RUN" at bounding box center [1288, 118] width 79 height 29
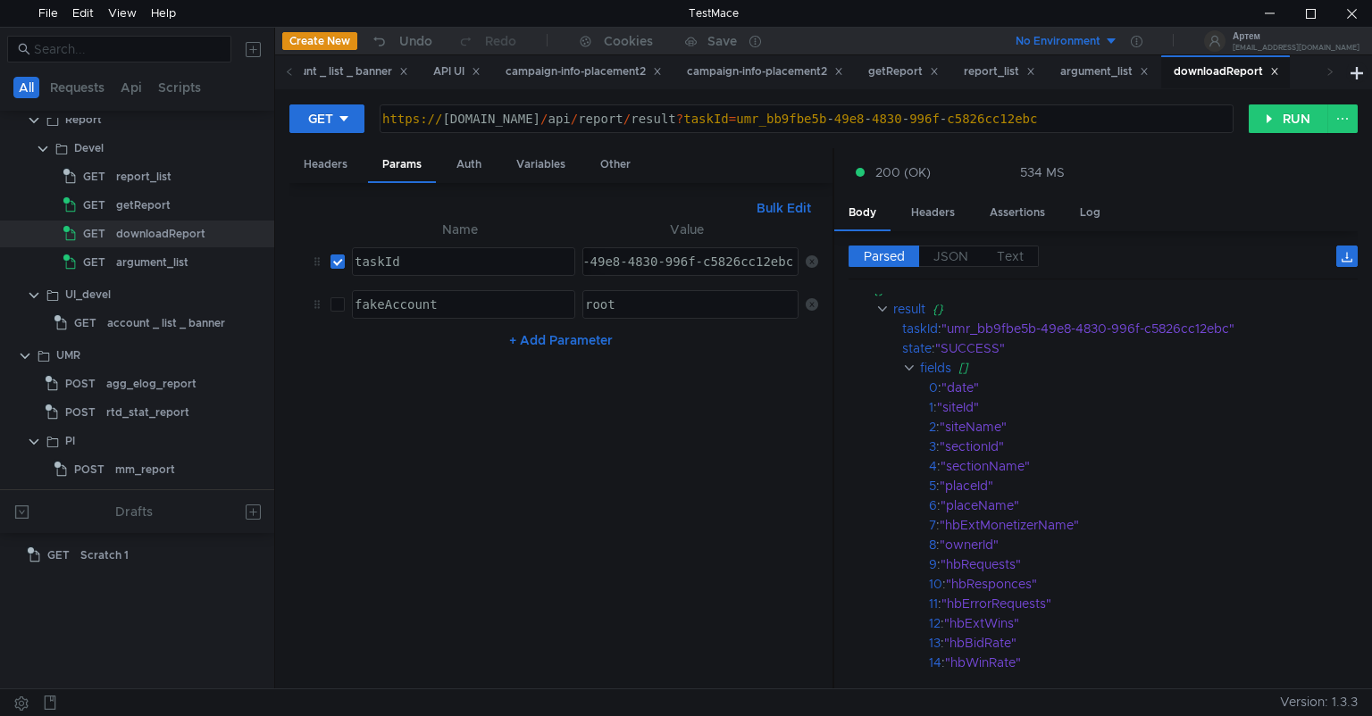
scroll to position [0, 0]
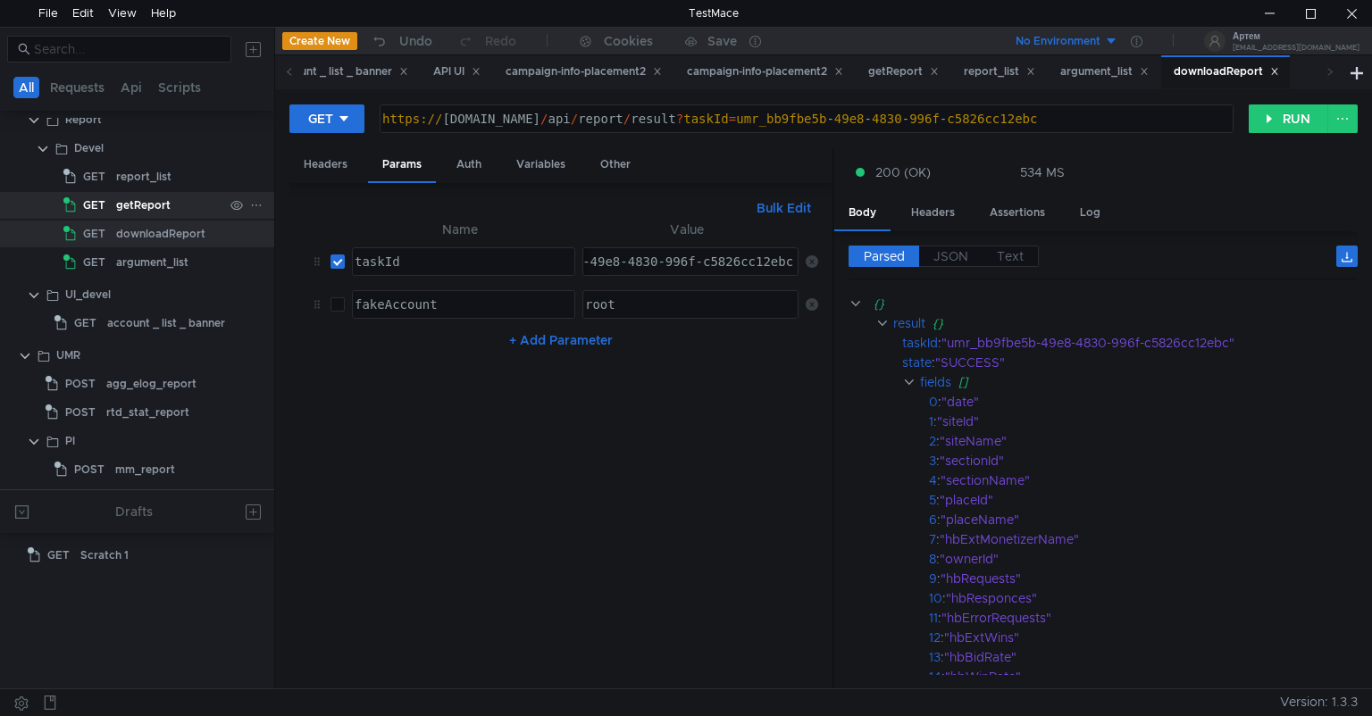
click at [138, 197] on div "getReport" at bounding box center [143, 205] width 54 height 27
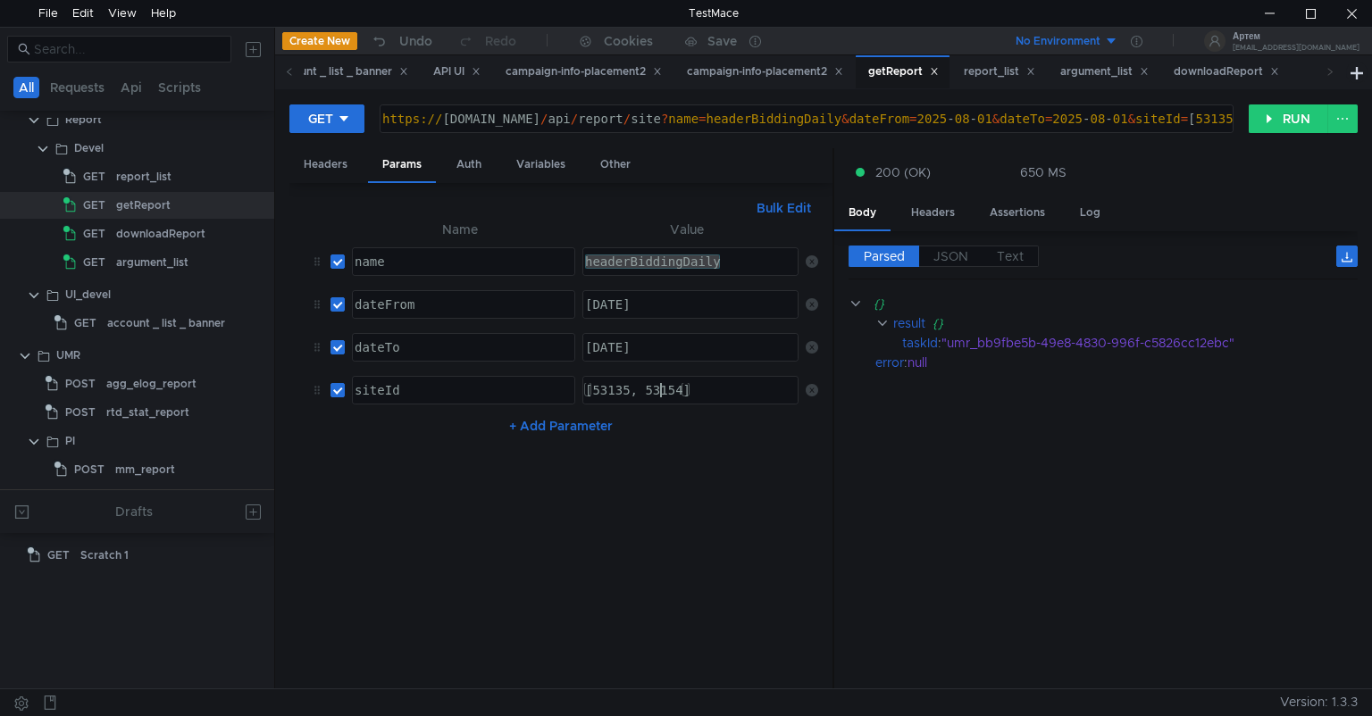
click at [665, 386] on div "[53135, 53154]" at bounding box center [688, 404] width 214 height 43
type textarea "53135"
click at [1301, 120] on button "RUN" at bounding box center [1288, 118] width 79 height 29
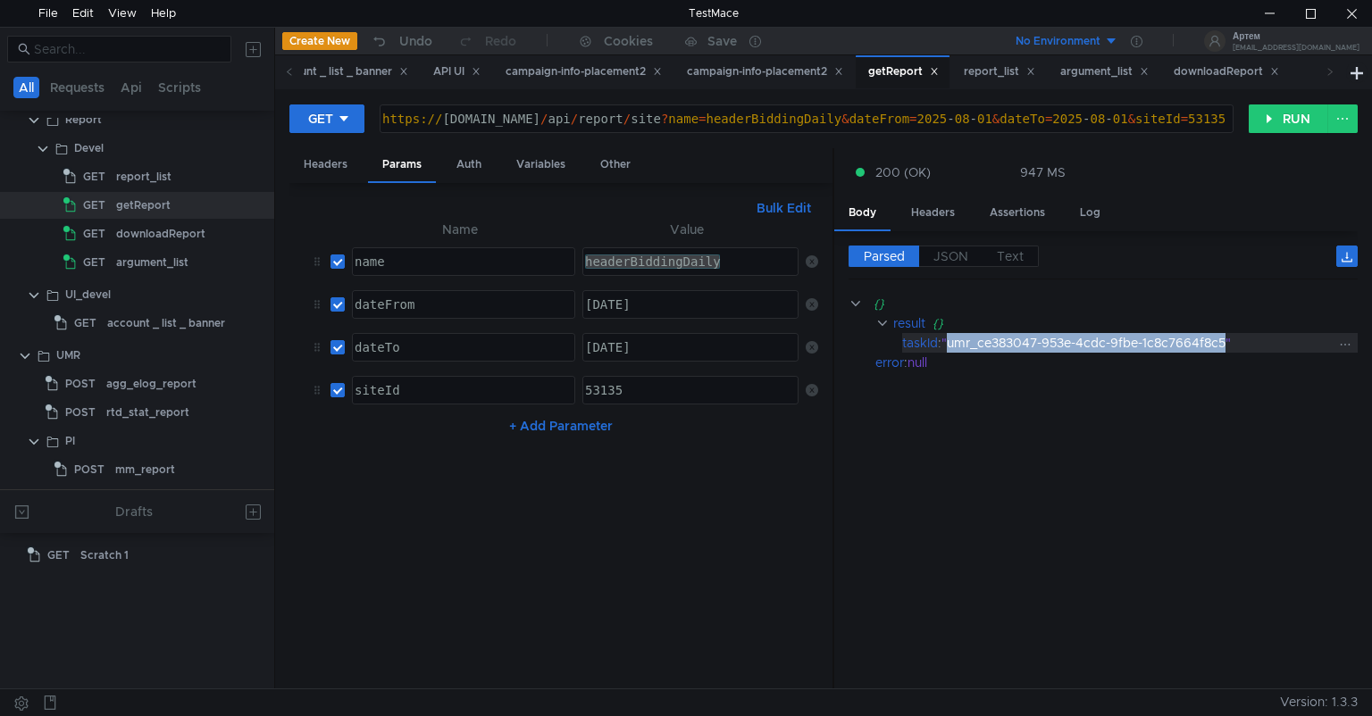
drag, startPoint x: 950, startPoint y: 339, endPoint x: 1229, endPoint y: 341, distance: 278.7
click at [1229, 341] on div ""umr_ce383047-953e-4cdc-9fbe-1c8c7664f8c5"" at bounding box center [1138, 343] width 394 height 20
copy div "umr_ce383047-953e-4cdc-9fbe-1c8c7664f8c5"
click at [167, 228] on div "downloadReport" at bounding box center [160, 234] width 89 height 27
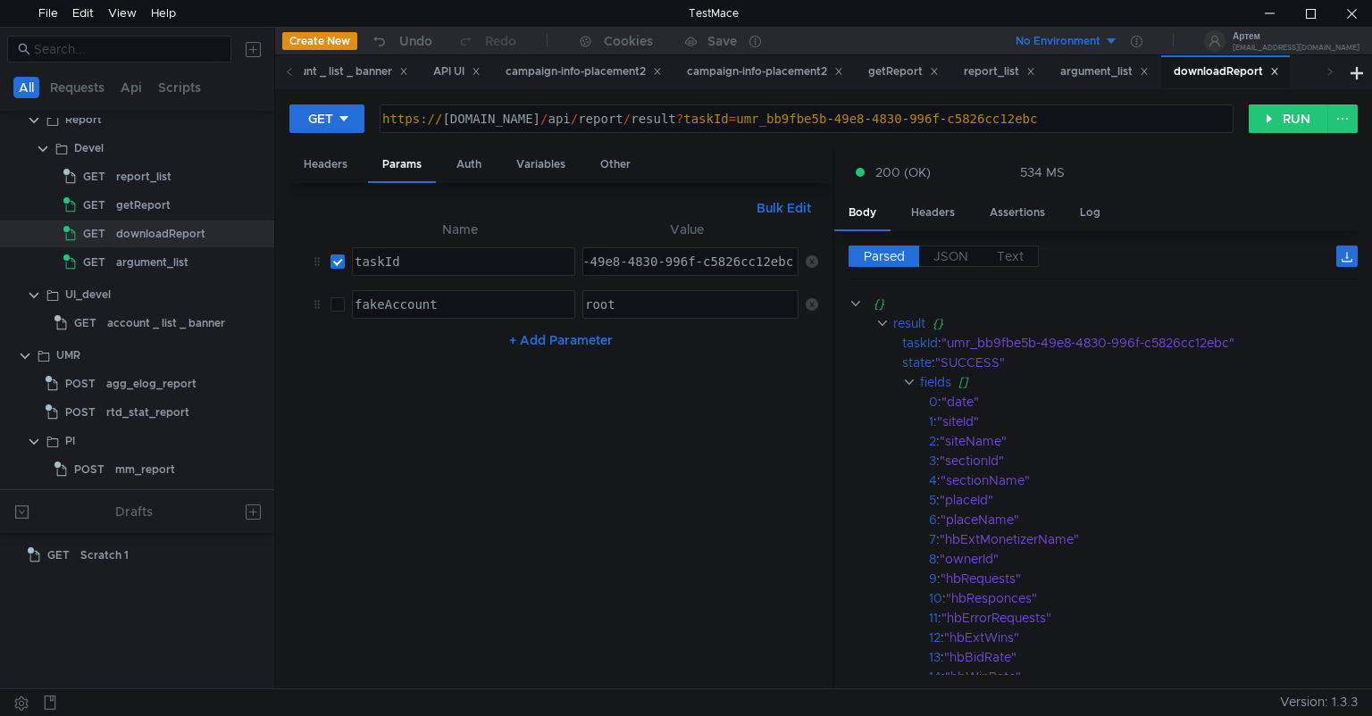
click at [719, 280] on td "umr_bb9fbe5b-49e8-4830-996f-c5826cc12ebc umr_bb9fbe5b-49e8-4830-996f-c5826cc12e…" at bounding box center [686, 261] width 222 height 43
click at [721, 272] on div "umr_bb9fbe5b-49e8-4830-996f-c5826cc12ebc" at bounding box center [642, 276] width 307 height 43
paste textarea "ce383047-953e-4cdc-9fbe-1c8c7664f8c5"
type textarea "umr_ce383047-953e-4cdc-9fbe-1c8c7664f8c5"
click at [886, 262] on span "Parsed" at bounding box center [884, 256] width 41 height 16
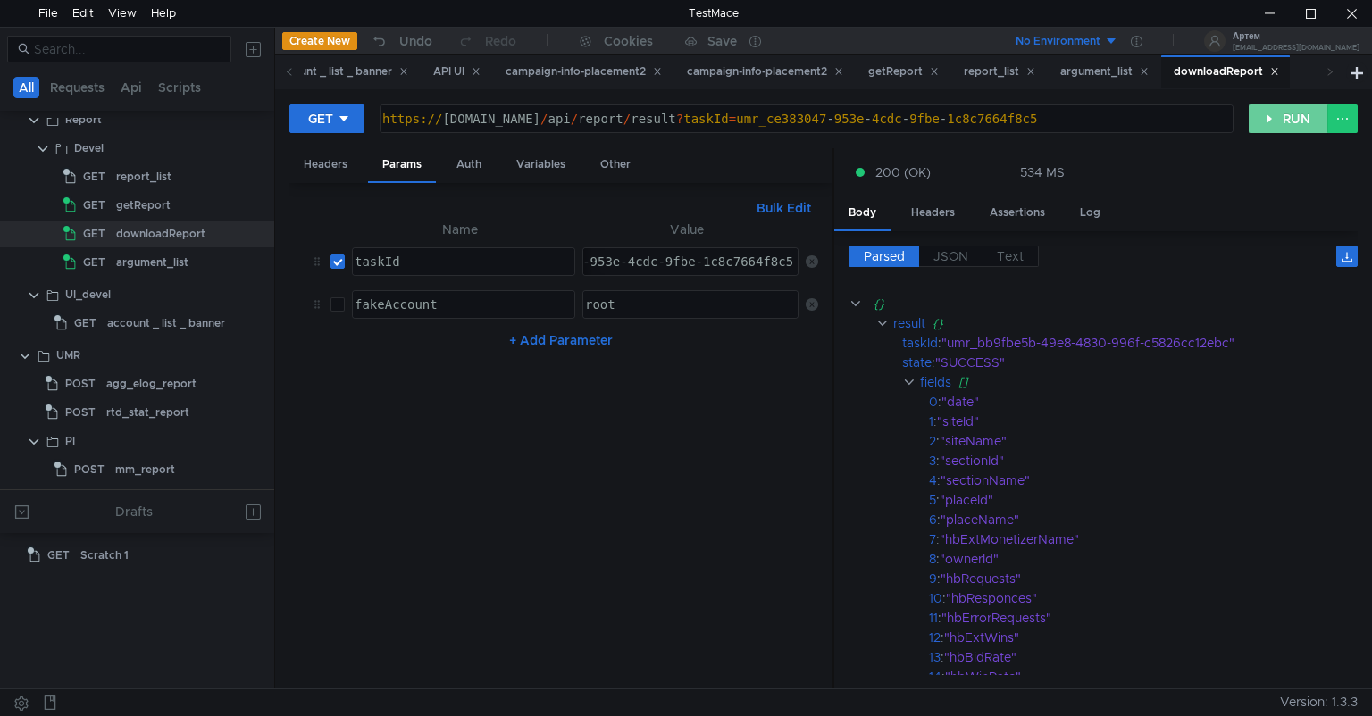
click at [1282, 116] on button "RUN" at bounding box center [1288, 118] width 79 height 29
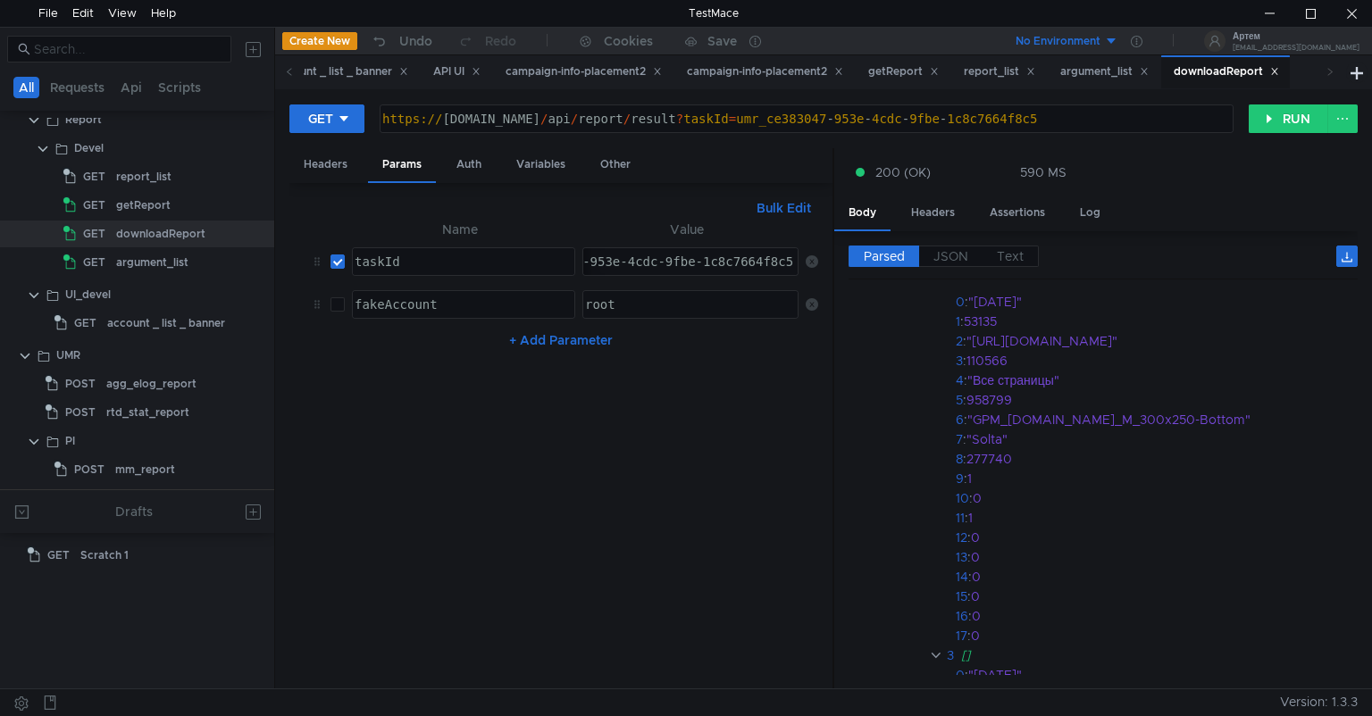
scroll to position [4445, 0]
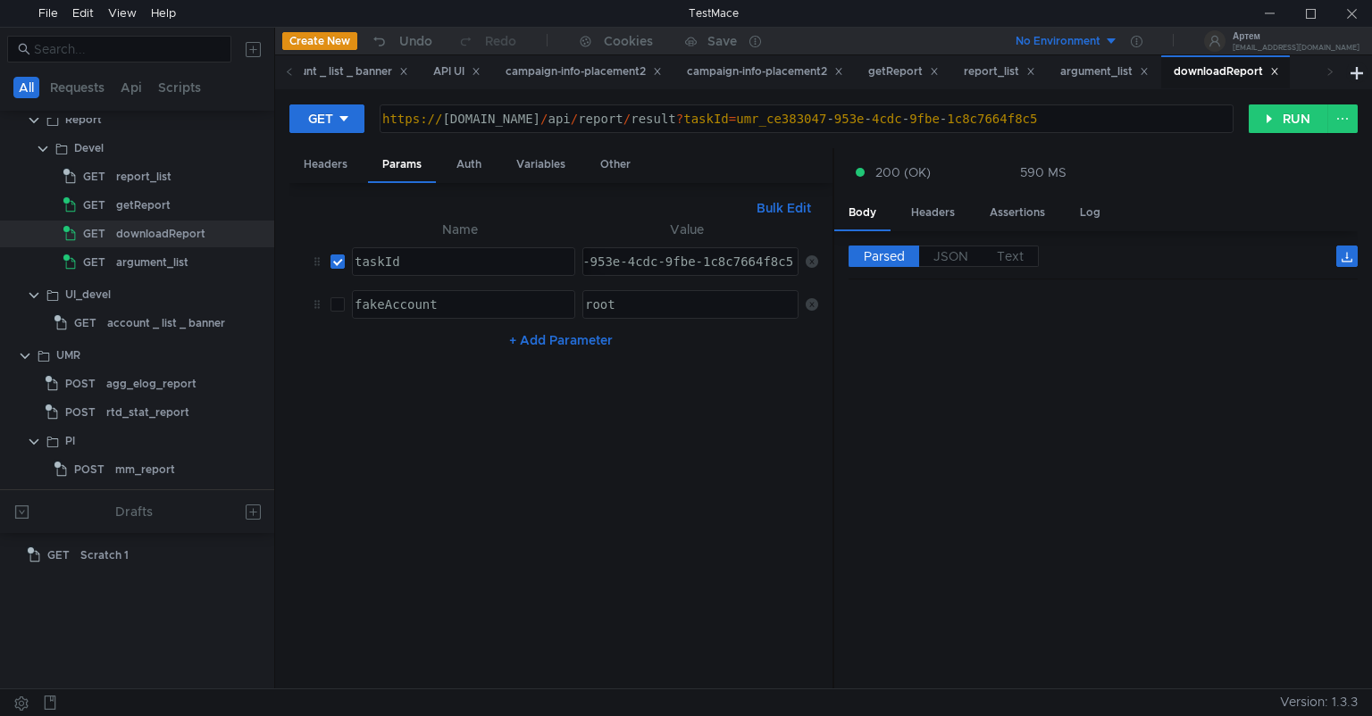
scroll to position [4445, 0]
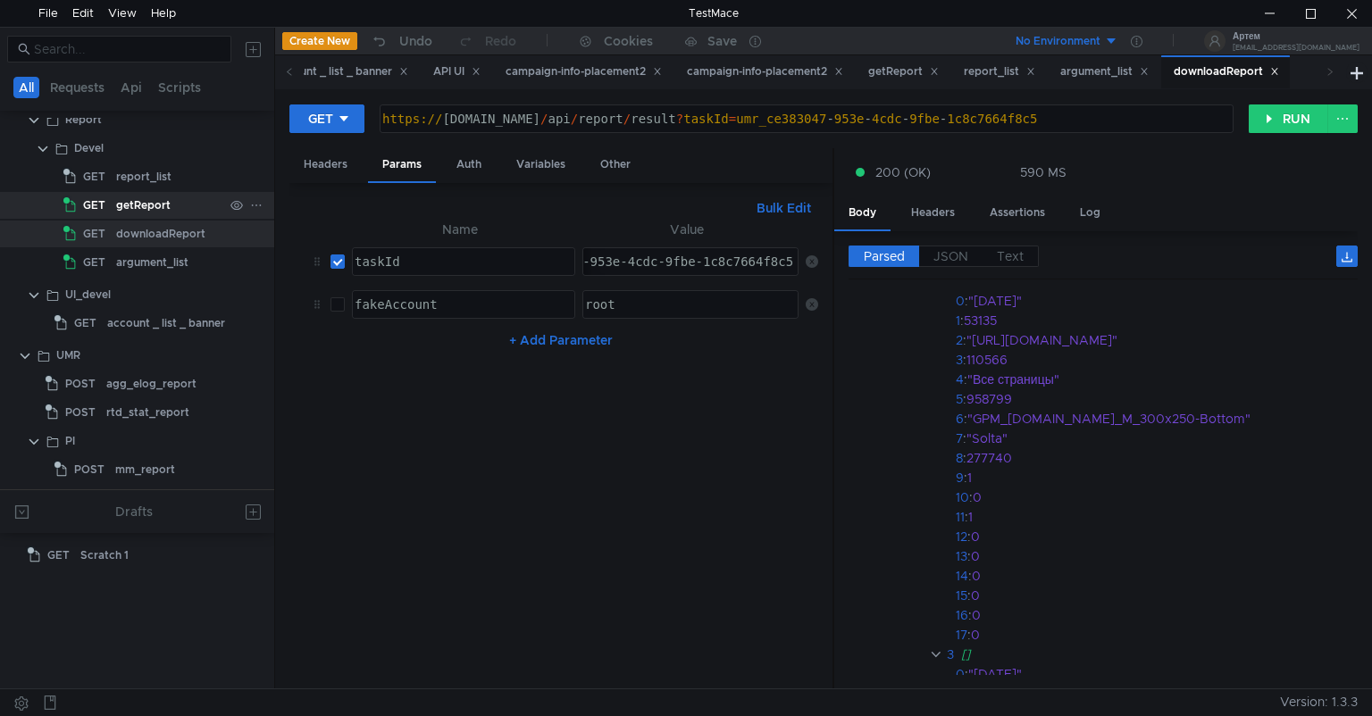
click at [163, 196] on div "getReport" at bounding box center [143, 205] width 54 height 27
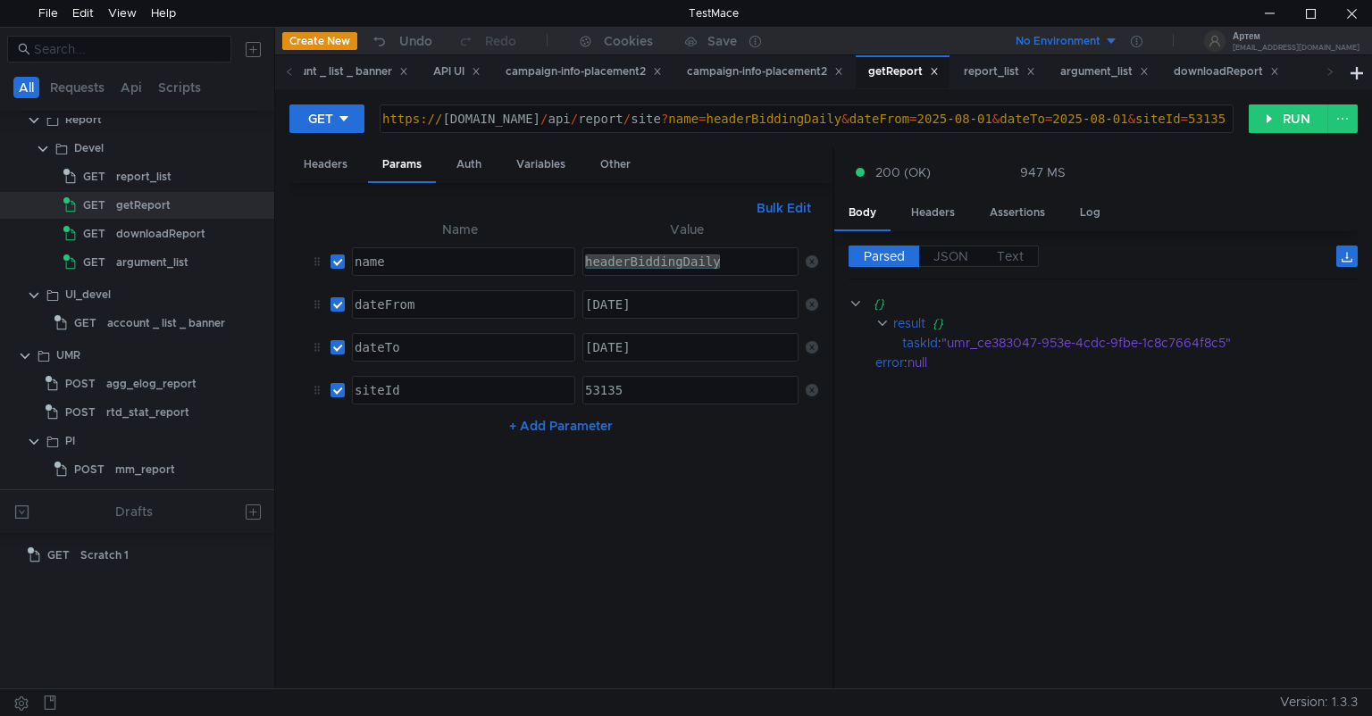
click at [642, 383] on div "53135" at bounding box center [688, 404] width 214 height 43
click at [662, 393] on div "[53135" at bounding box center [688, 404] width 214 height 43
paste textarea "ORDER BY date, site_id ASC, ifNotFinite(toFloat64(Sumhb_requests), -inf) ASC"
click at [672, 389] on div "[53135,ORDER BY date, site_id ASC, ifNotFinite(toFloat64(Sumhb_requests), -inf)…" at bounding box center [477, 404] width 637 height 43
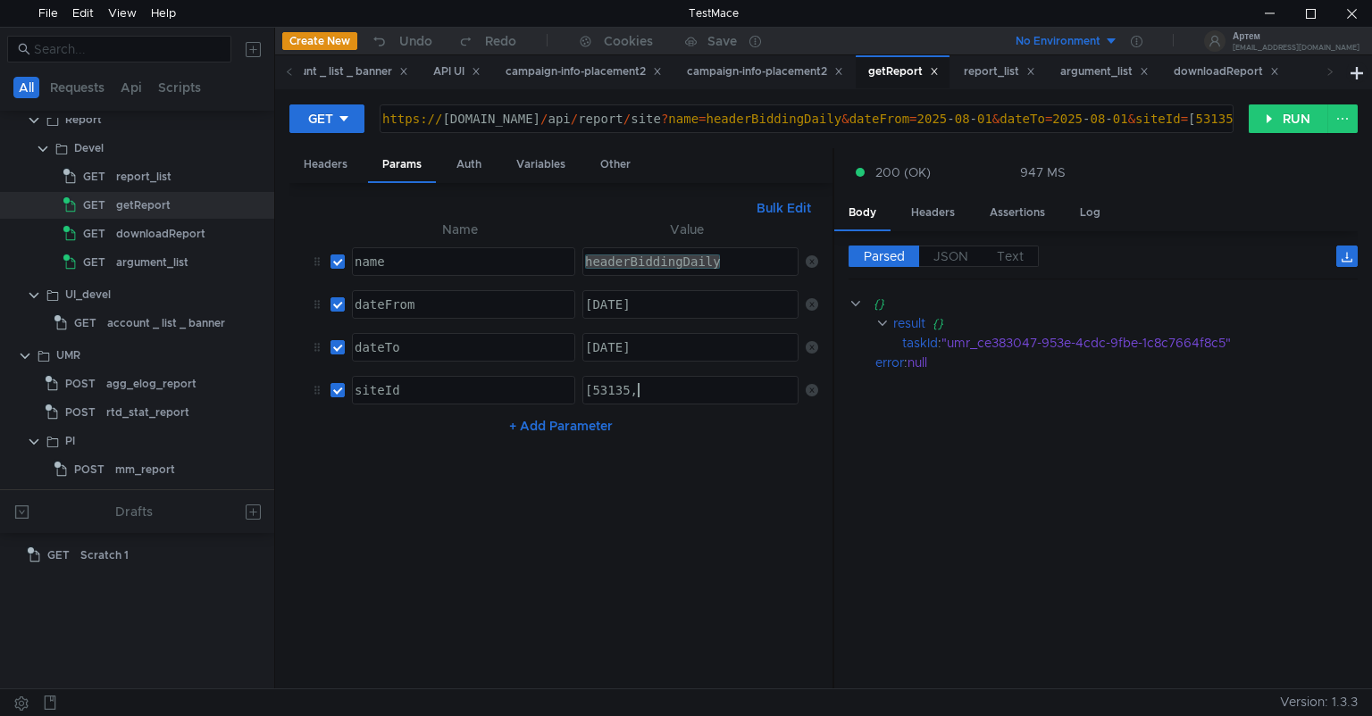
paste textarea "53154"
type textarea "[53135,53154]"
click at [1034, 442] on cdk-virtual-scroll-viewport "{} result {} taskId : "umr_ce383047-953e-4cdc-9fbe-1c8c7664f8c5" error : null" at bounding box center [1102, 484] width 509 height 381
click at [1276, 110] on button "RUN" at bounding box center [1288, 118] width 79 height 29
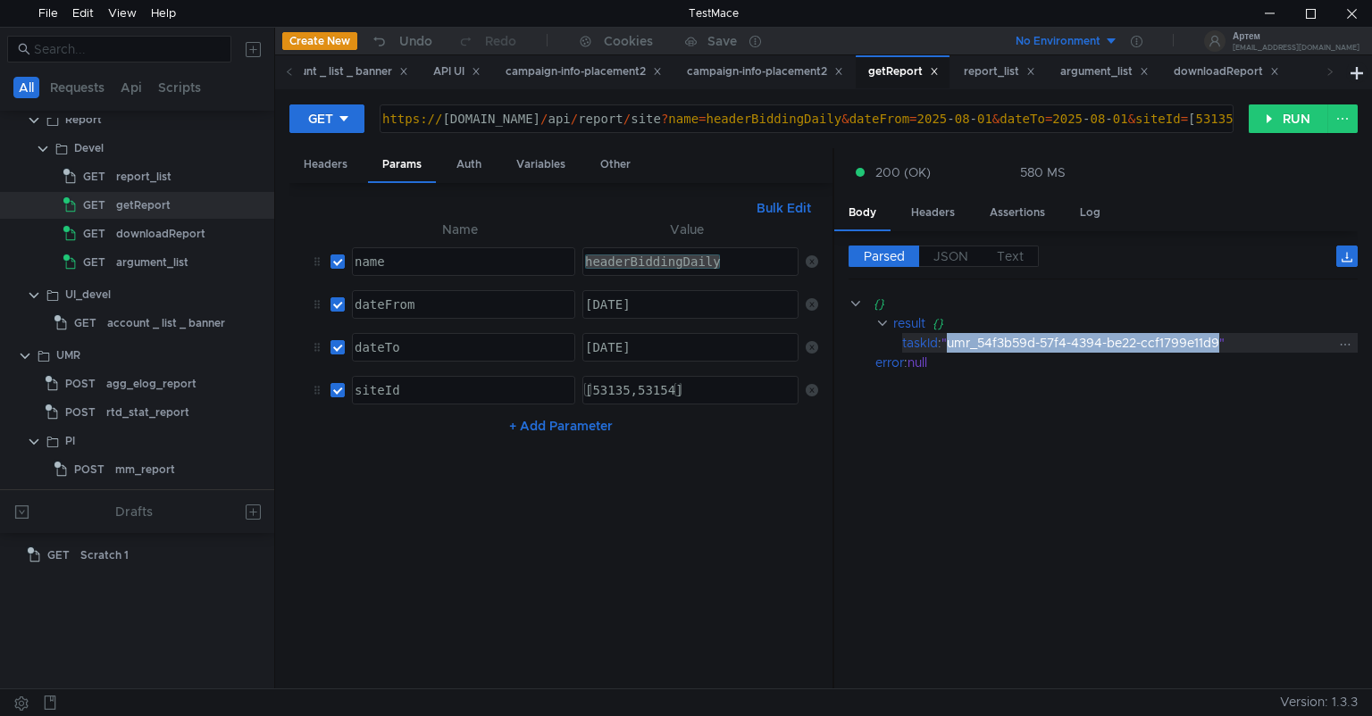
drag, startPoint x: 1219, startPoint y: 338, endPoint x: 949, endPoint y: 347, distance: 269.9
click at [949, 347] on div ""umr_54f3b59d-57f4-4394-be22-ccf1799e11d9"" at bounding box center [1138, 343] width 394 height 20
copy div "umr_54f3b59d-57f4-4394-be22-ccf1799e11d9"
click at [165, 257] on div "argument_list" at bounding box center [152, 262] width 72 height 27
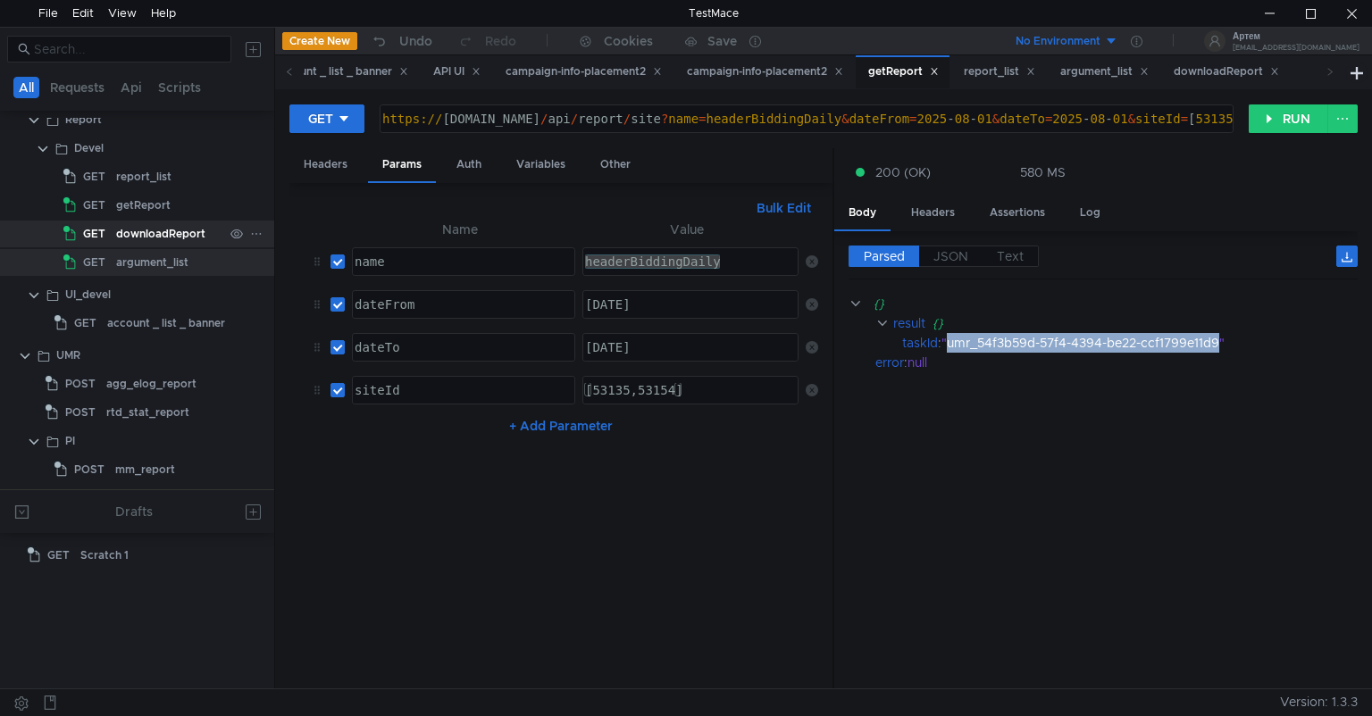
click at [164, 232] on div "downloadReport" at bounding box center [160, 234] width 89 height 27
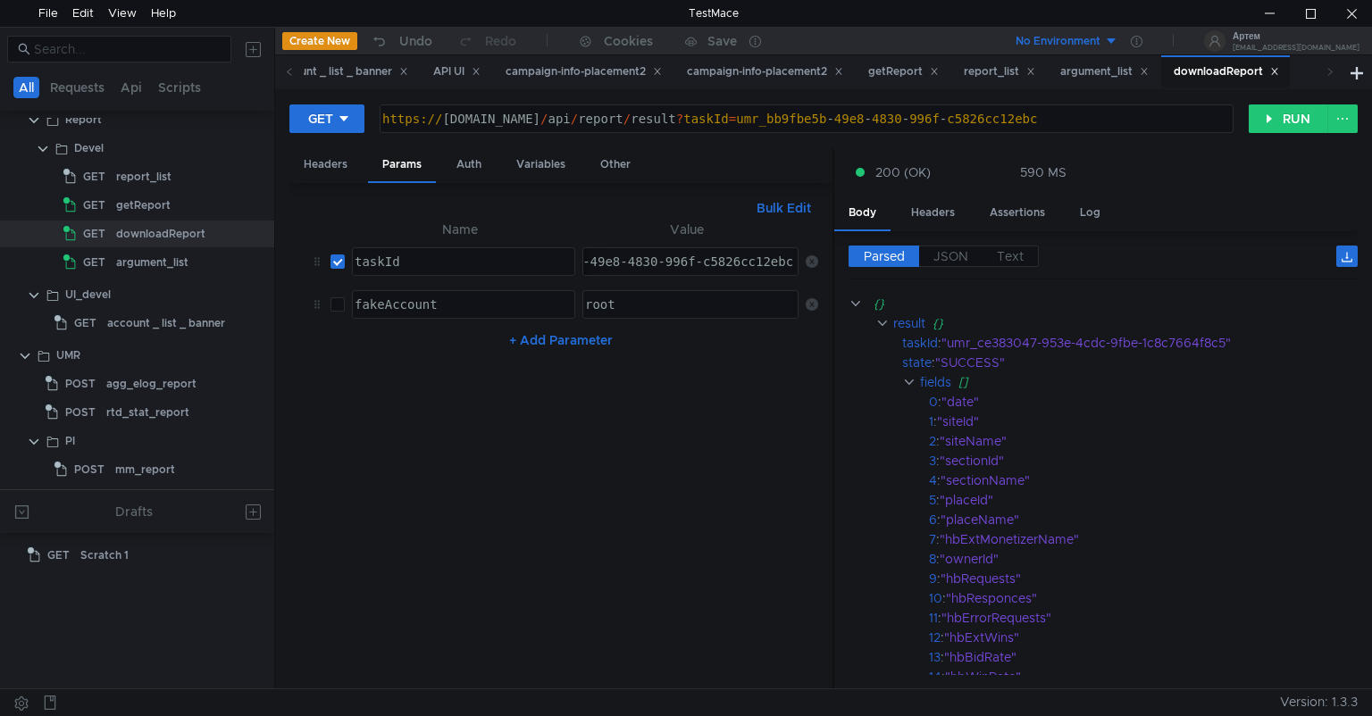
click at [630, 274] on div "umr_ce383047-953e-4cdc-9fbe-1c8c7664f8c5 umr_bb9fbe5b-49e8-4830-996f-c5826cc12e…" at bounding box center [689, 261] width 215 height 29
click at [643, 259] on div "umr_bb9fbe5b-49e8-4830-996f-c5826cc12ebc" at bounding box center [642, 276] width 307 height 43
paste textarea "54f3b59d-57f4-4394-be22-ccf1799e11d9"
type textarea "umr_54f3b59d-57f4-4394-be22-ccf1799e11d9"
click at [1292, 118] on button "RUN" at bounding box center [1288, 118] width 79 height 29
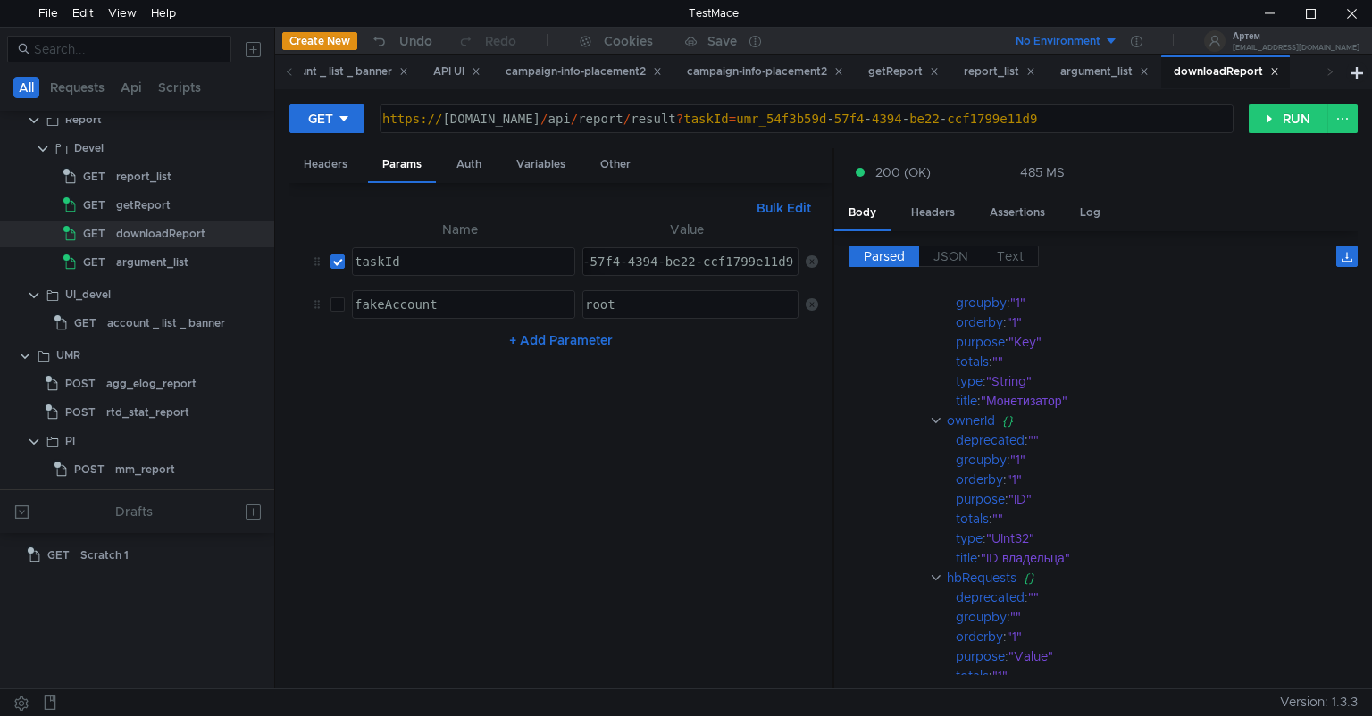
scroll to position [0, 0]
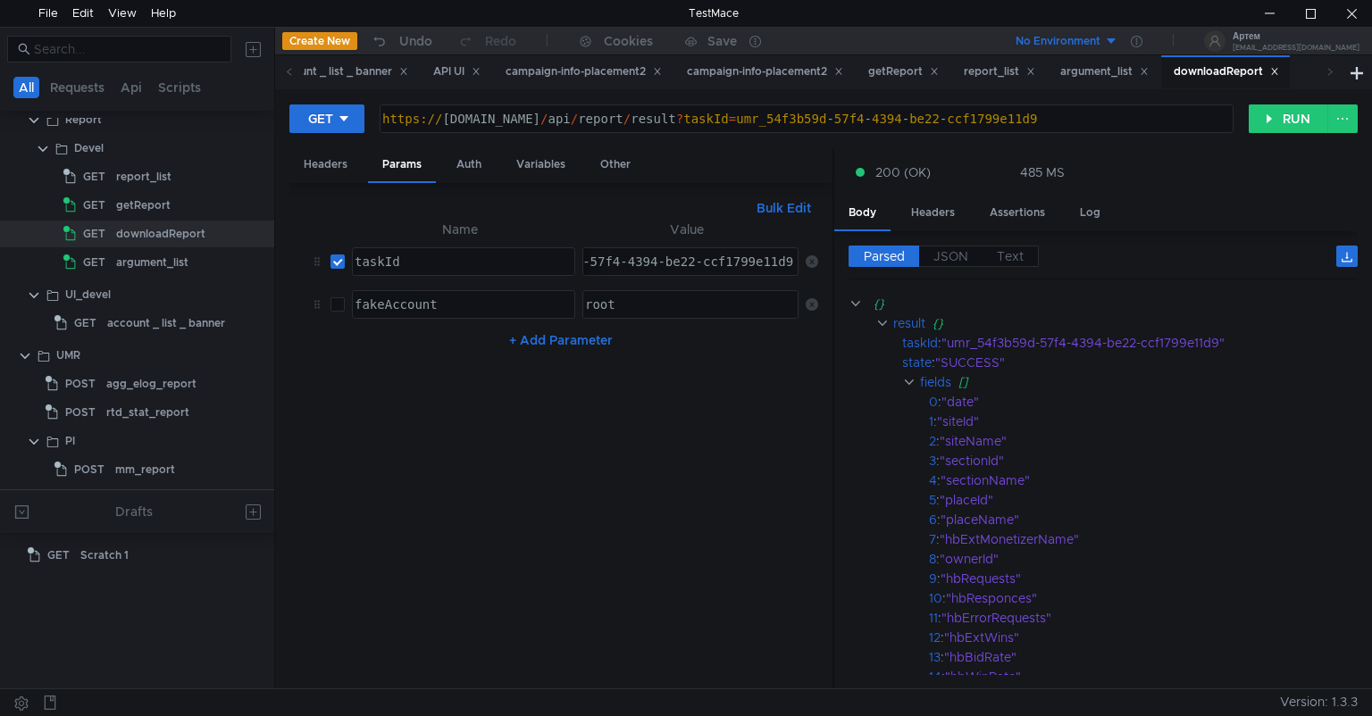
click at [444, 461] on nz-table "Name Value taskId ההההההההההההההההההההההההההההההההההההההההההההההההההההההההההההה…" at bounding box center [561, 447] width 514 height 456
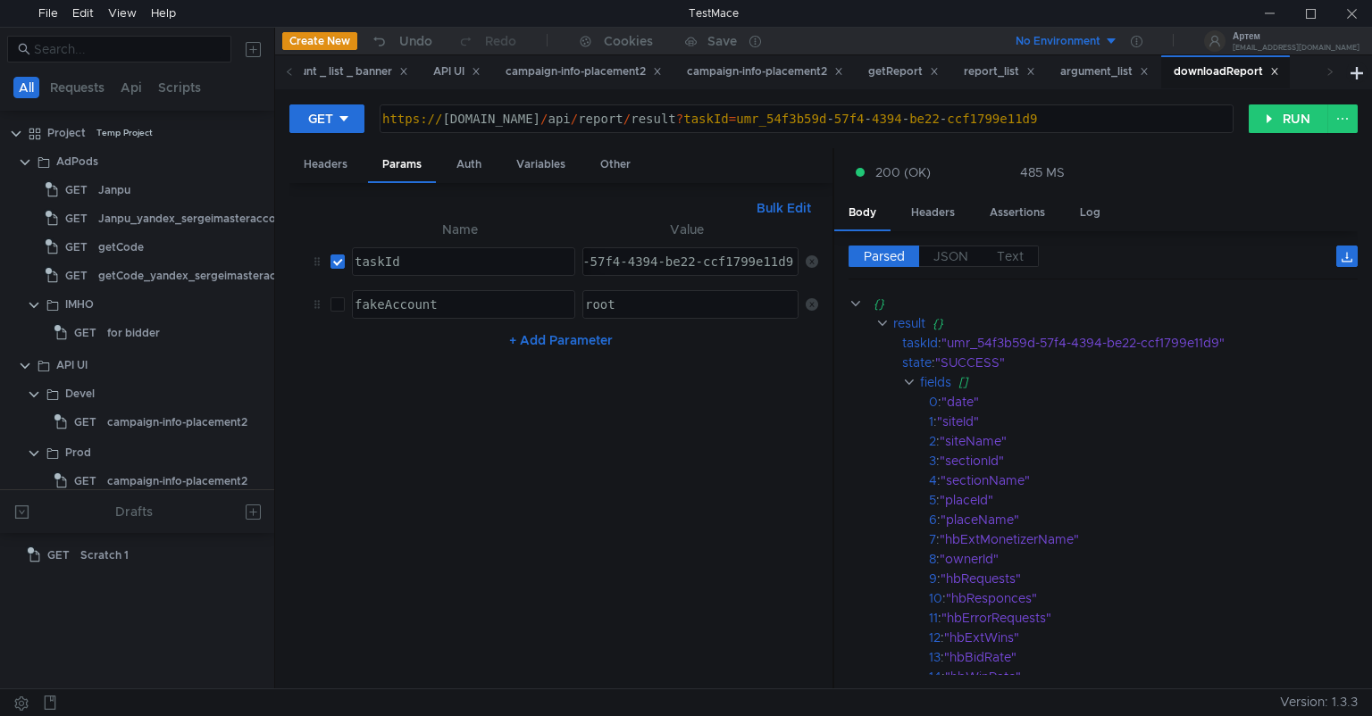
scroll to position [422, 0]
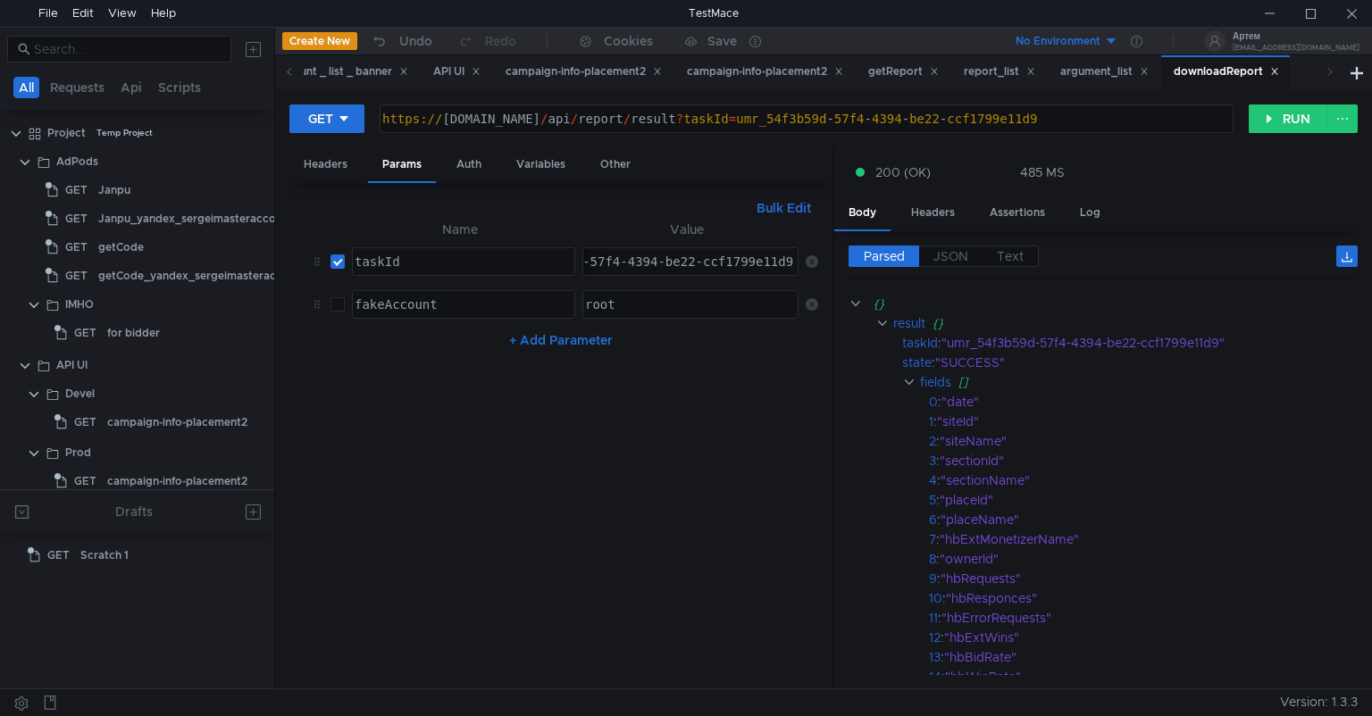
scroll to position [422, 0]
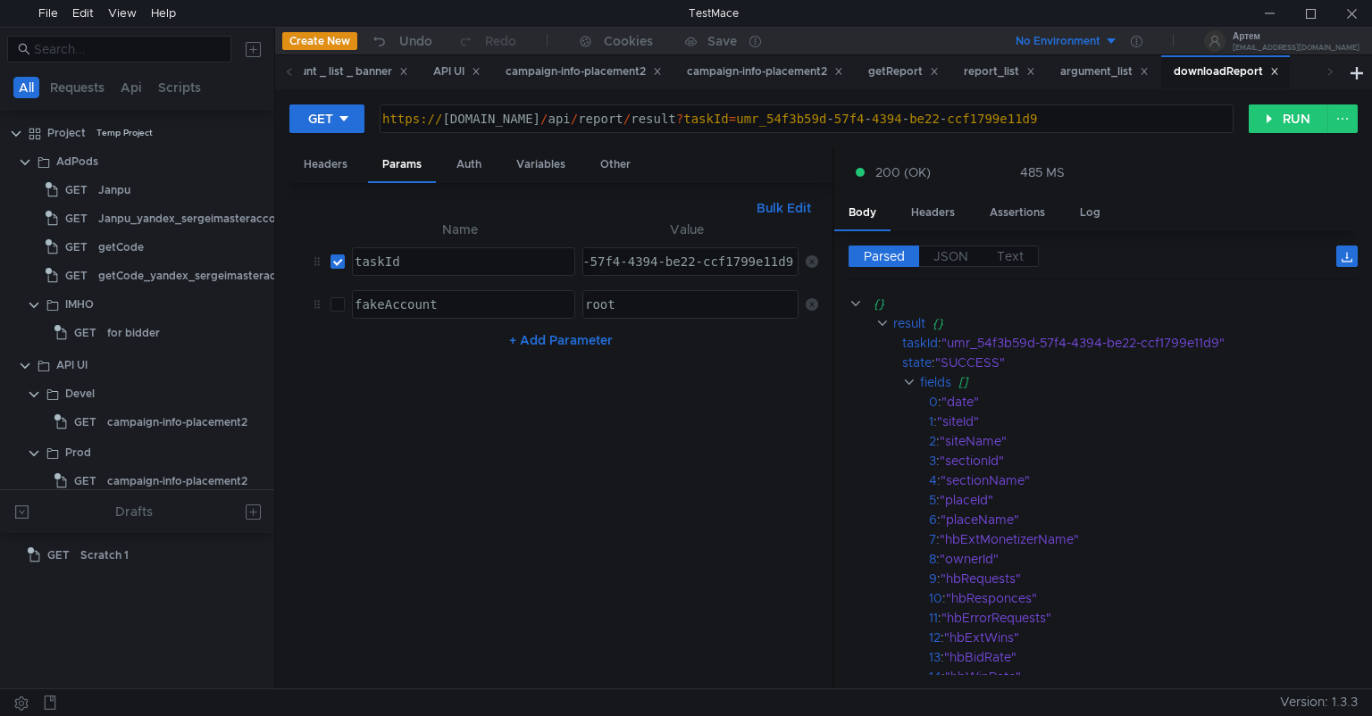
scroll to position [422, 0]
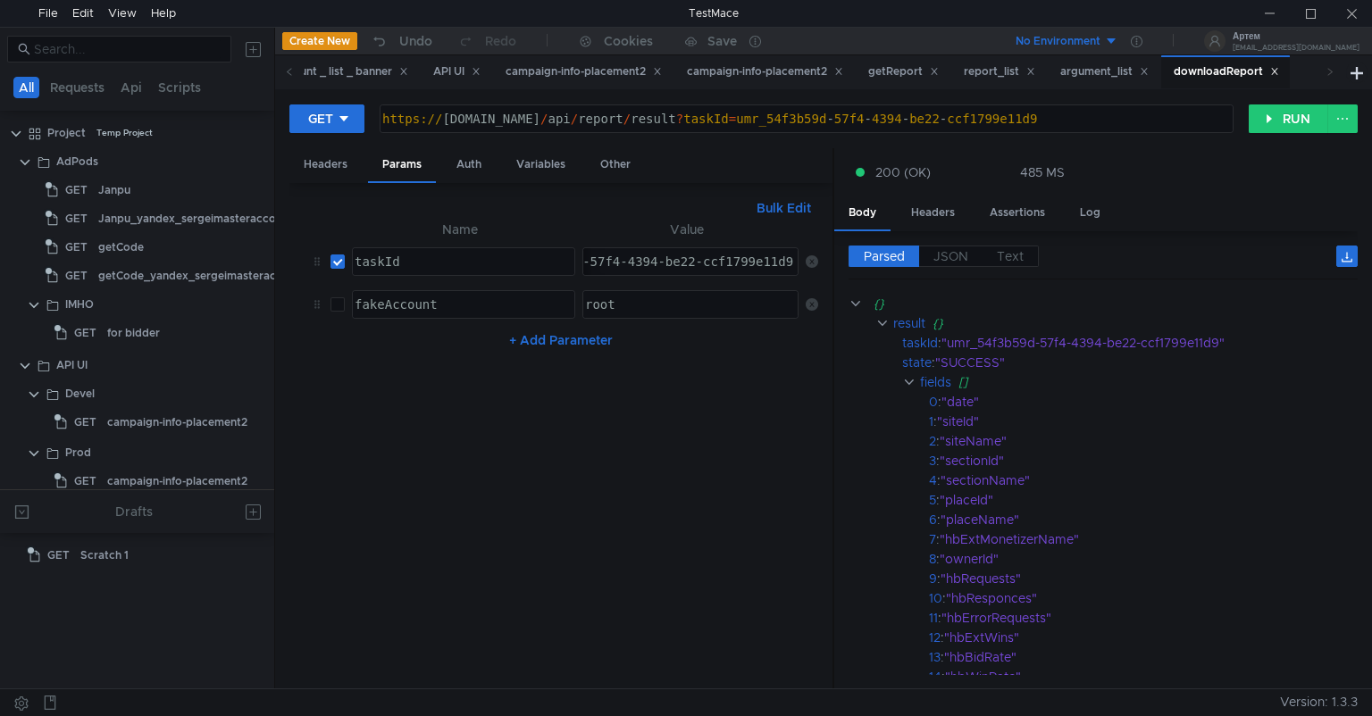
scroll to position [422, 0]
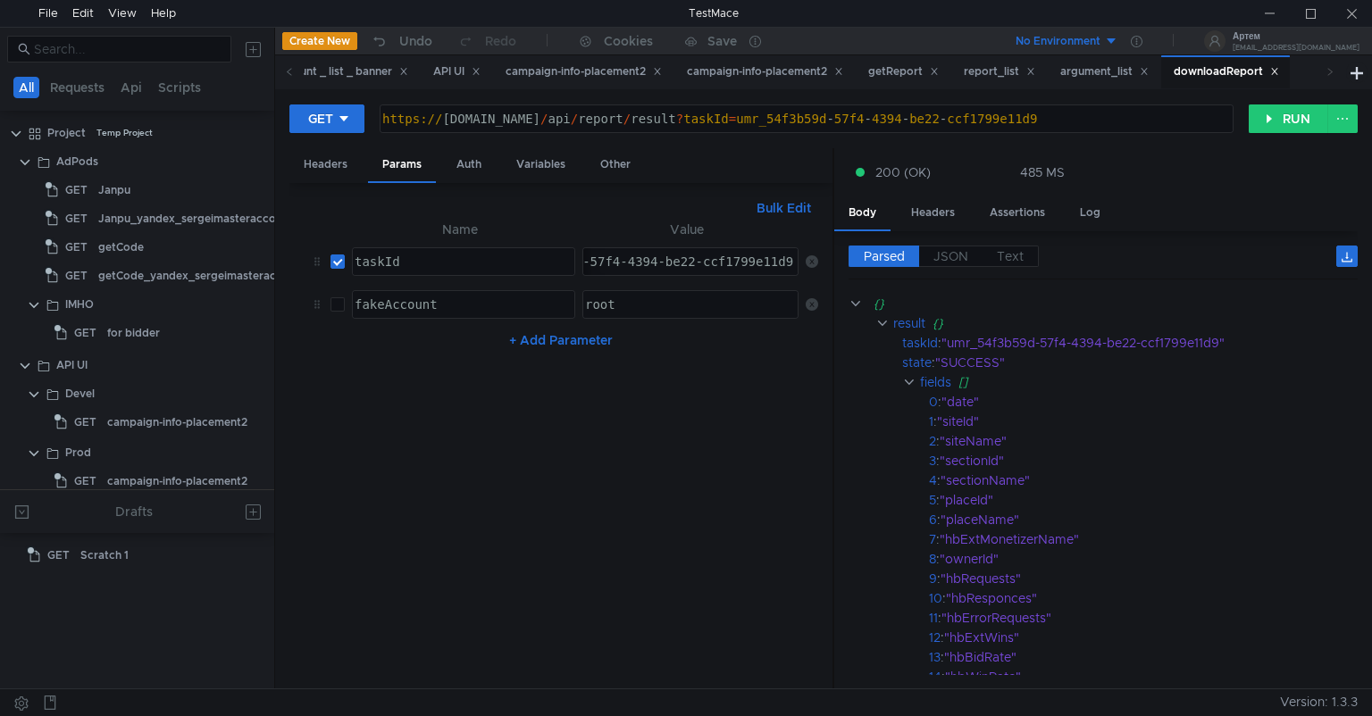
scroll to position [422, 0]
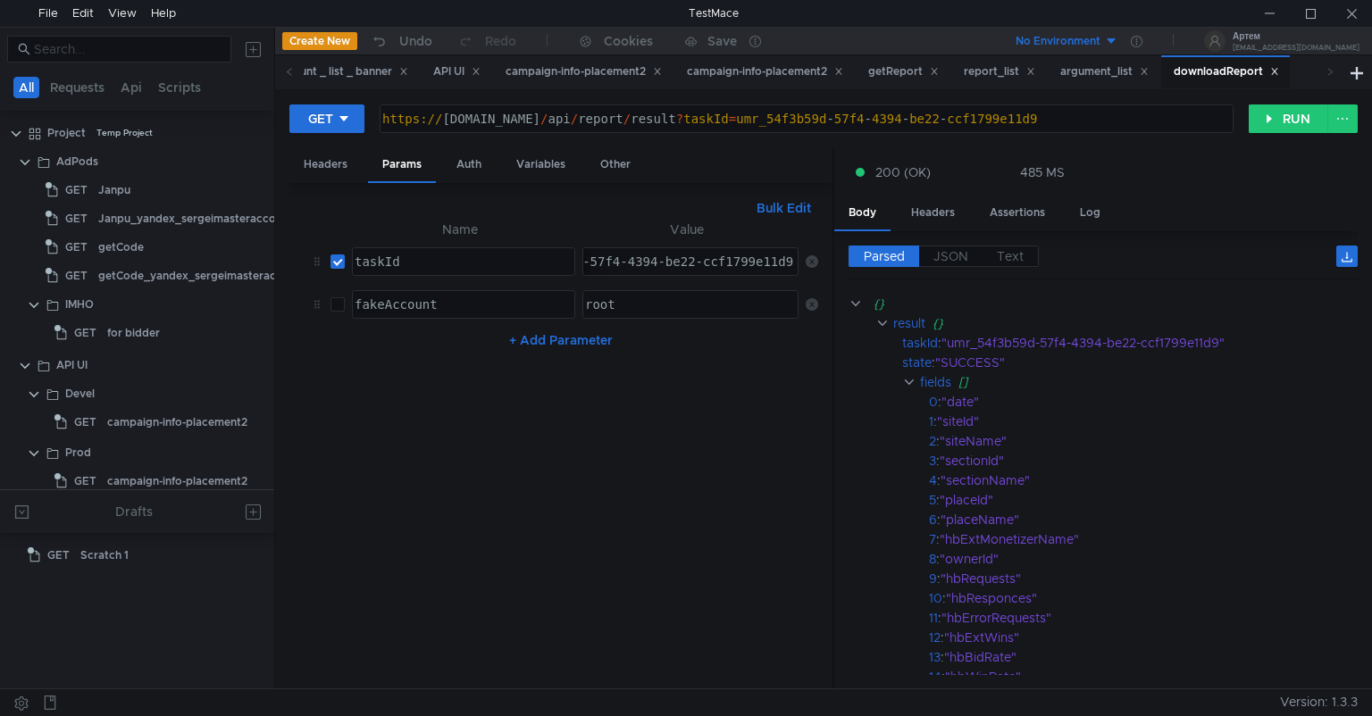
scroll to position [422, 0]
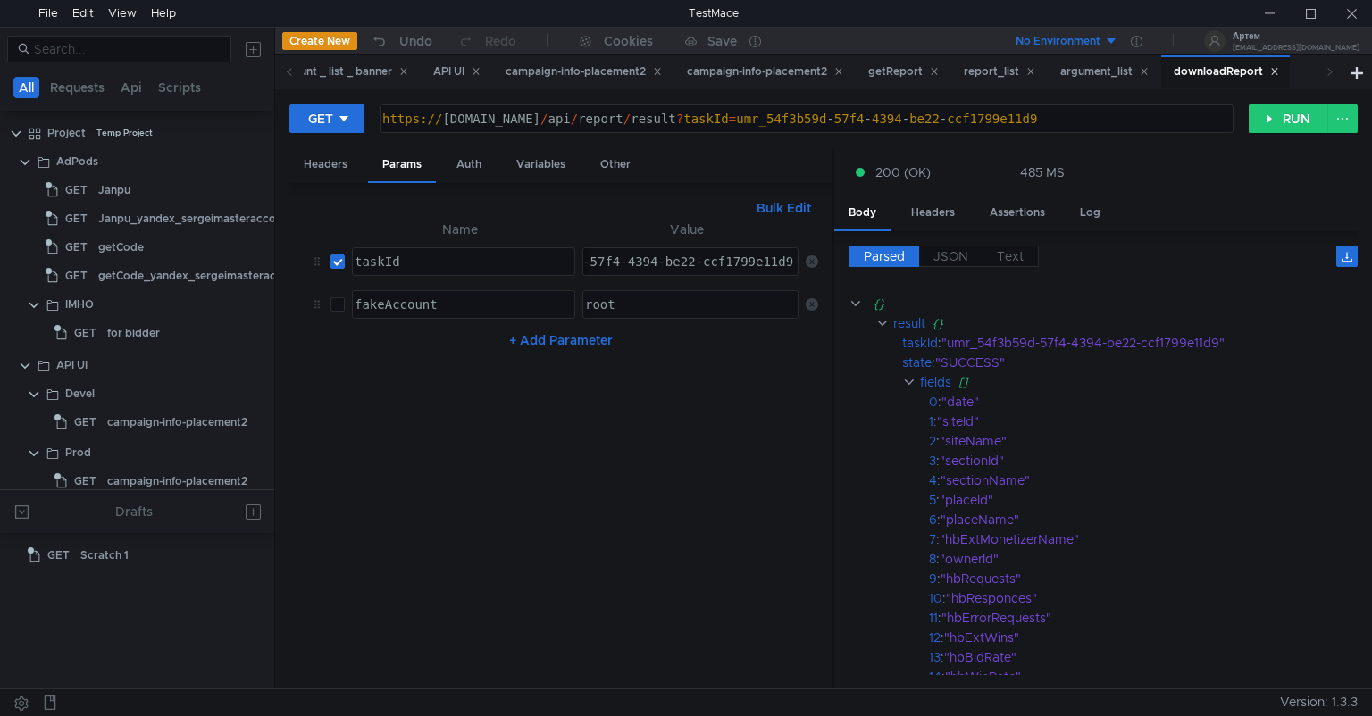
scroll to position [422, 0]
